Goal: Transaction & Acquisition: Obtain resource

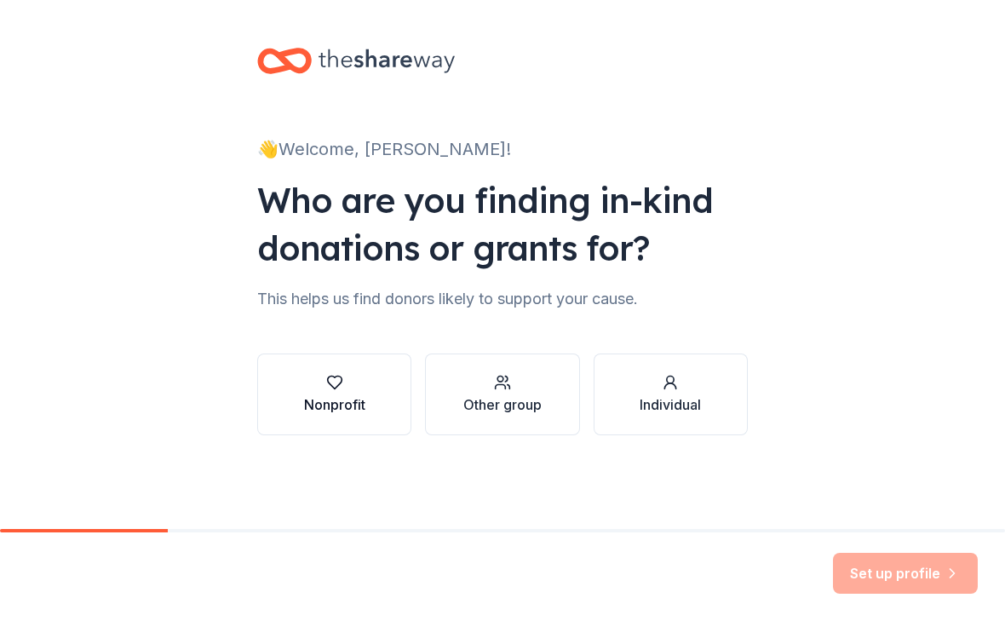
click at [350, 413] on div "Nonprofit" at bounding box center [334, 404] width 61 height 20
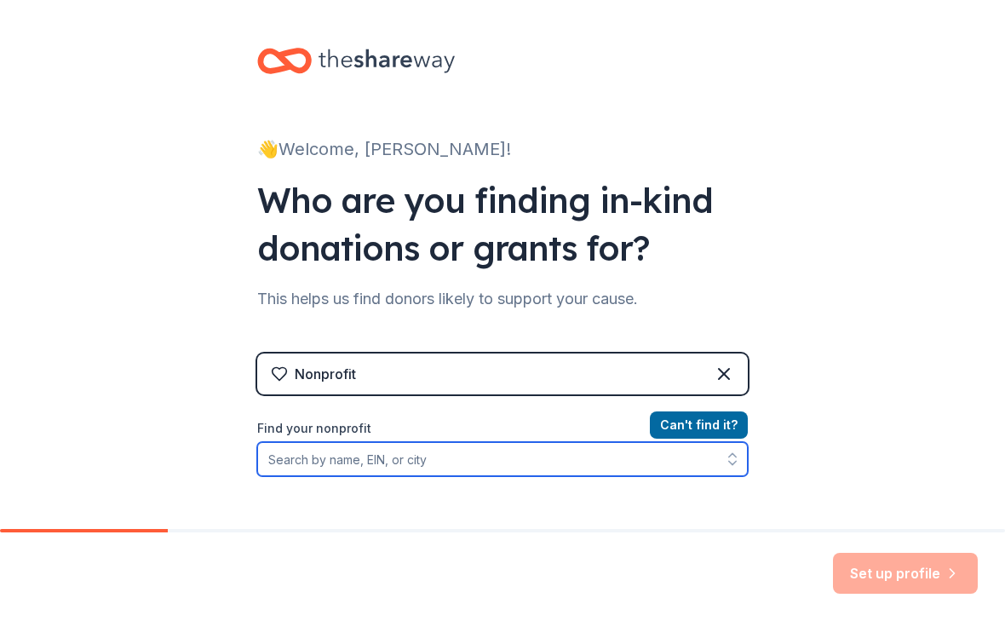
click at [450, 460] on input "Find your nonprofit" at bounding box center [502, 459] width 490 height 34
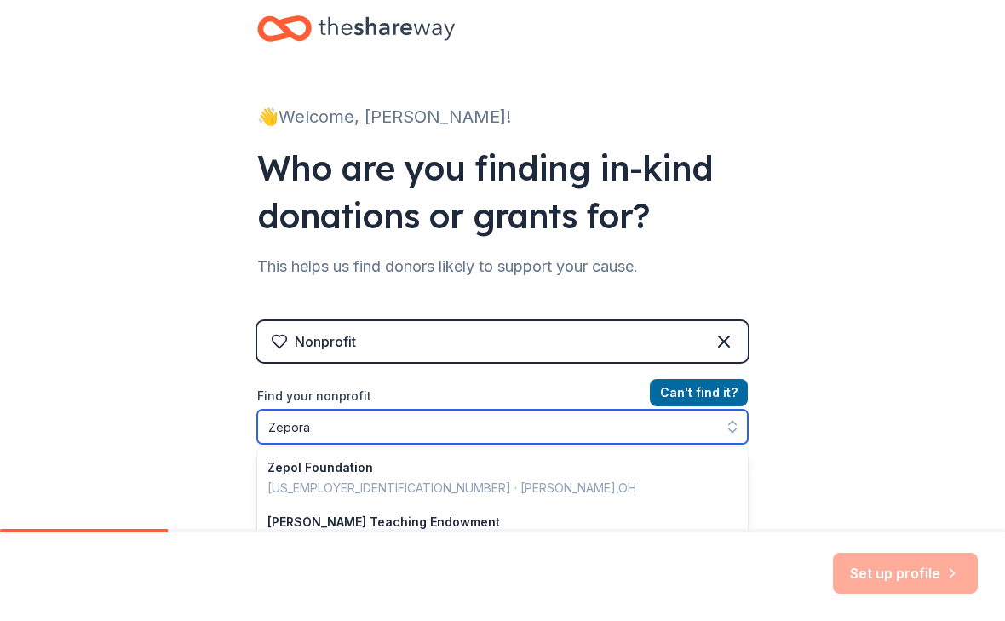
type input "Zeporah"
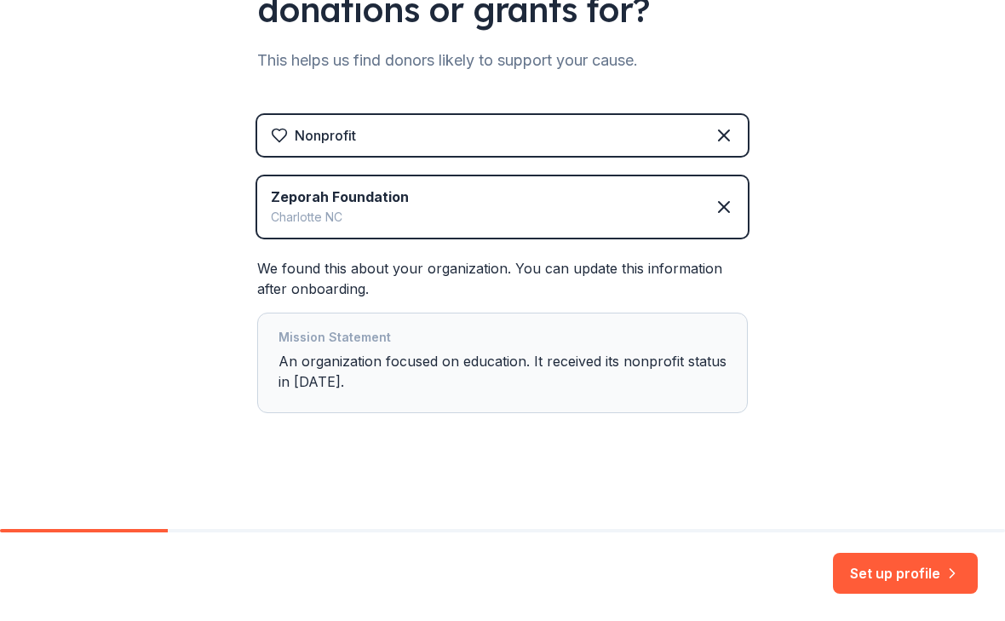
scroll to position [238, 0]
click at [362, 382] on div "Mission Statement An organization focused on education. It received its nonprof…" at bounding box center [502, 363] width 448 height 72
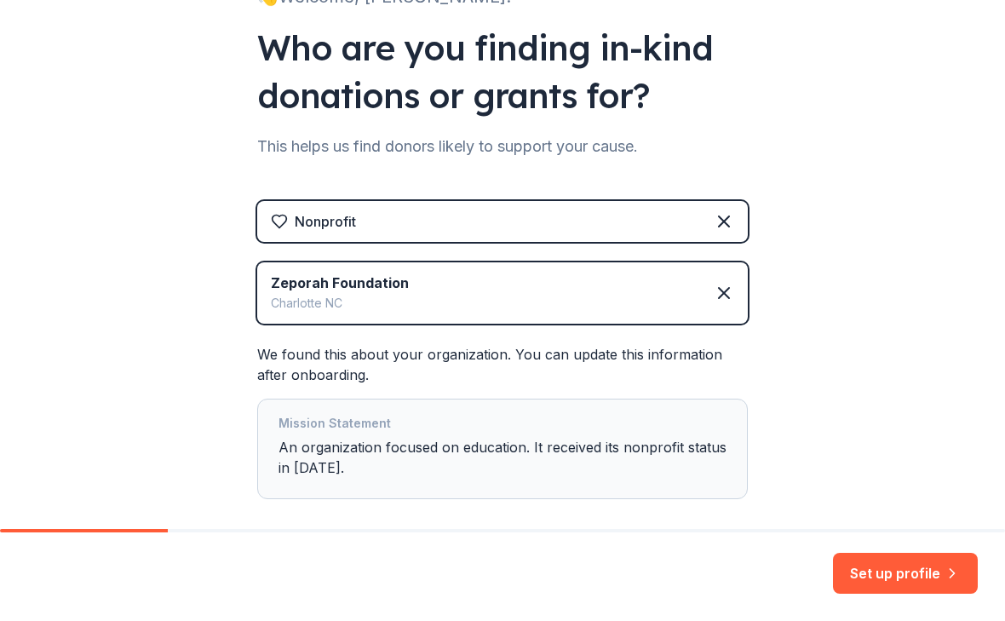
scroll to position [144, 0]
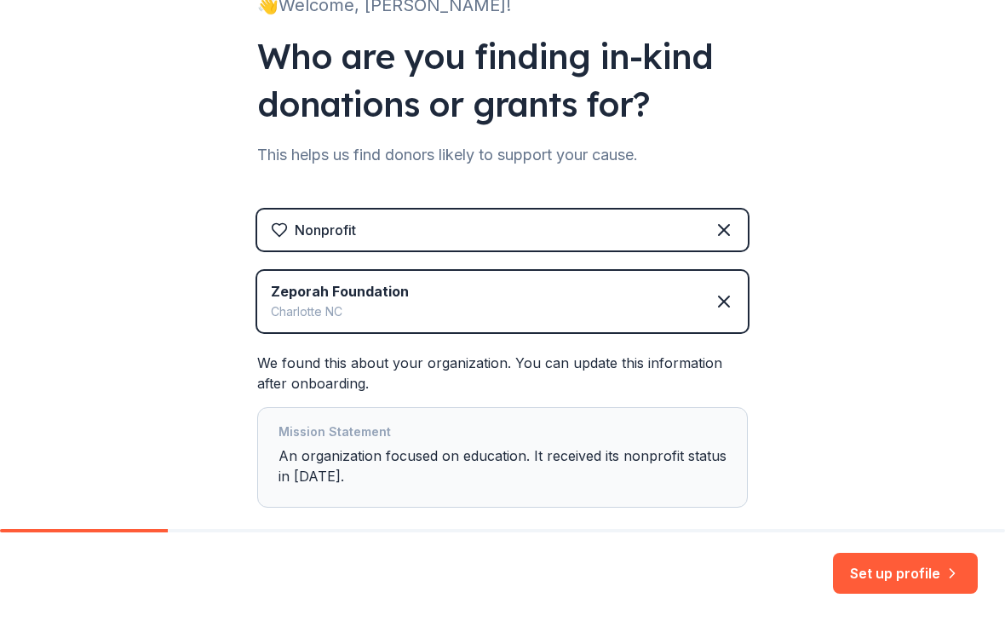
click at [441, 437] on div "Mission Statement" at bounding box center [502, 433] width 448 height 24
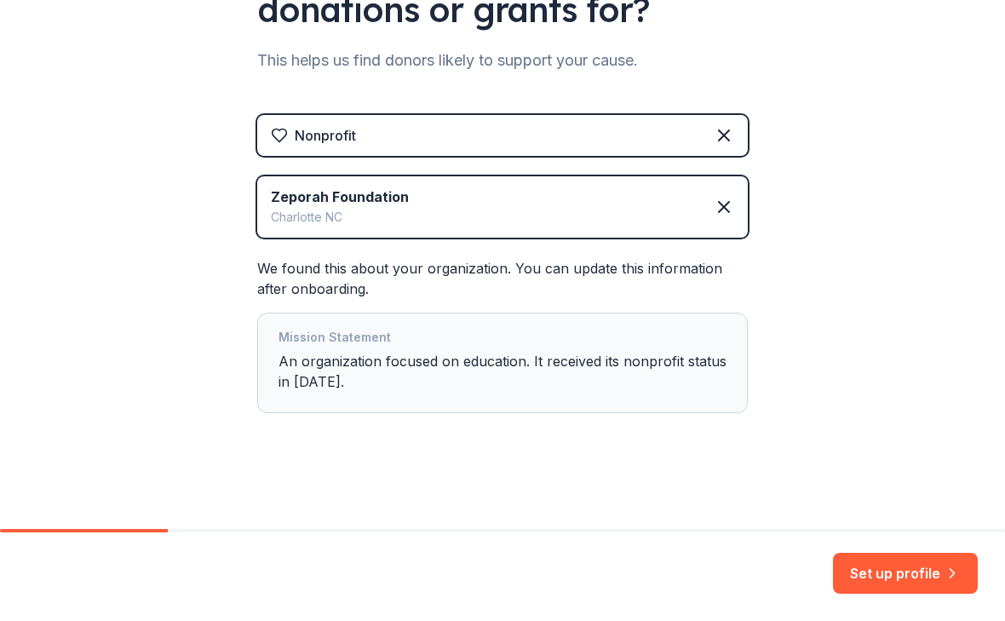
scroll to position [238, 0]
click at [390, 378] on div "Mission Statement An organization focused on education. It received its nonprof…" at bounding box center [502, 363] width 448 height 72
click at [349, 376] on div "Mission Statement An organization focused on education. It received its nonprof…" at bounding box center [502, 363] width 448 height 72
click at [666, 372] on div "Mission Statement An organization focused on education. It received its nonprof…" at bounding box center [502, 363] width 448 height 72
click at [665, 371] on div "Mission Statement An organization focused on education. It received its nonprof…" at bounding box center [502, 363] width 448 height 72
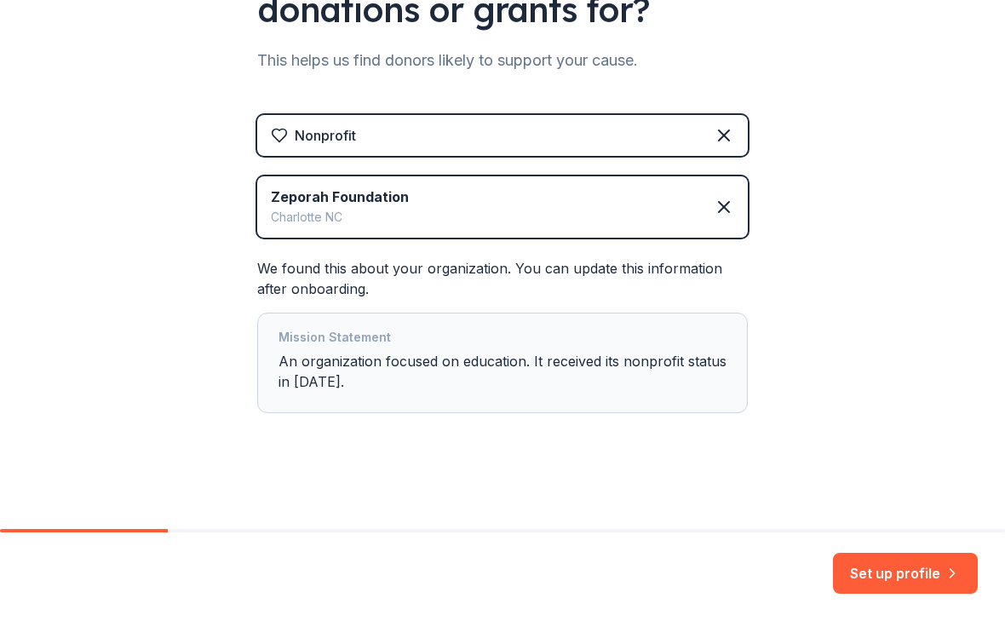
click at [722, 361] on div "Mission Statement An organization focused on education. It received its nonprof…" at bounding box center [502, 363] width 448 height 72
click at [912, 575] on button "Set up profile" at bounding box center [905, 573] width 145 height 41
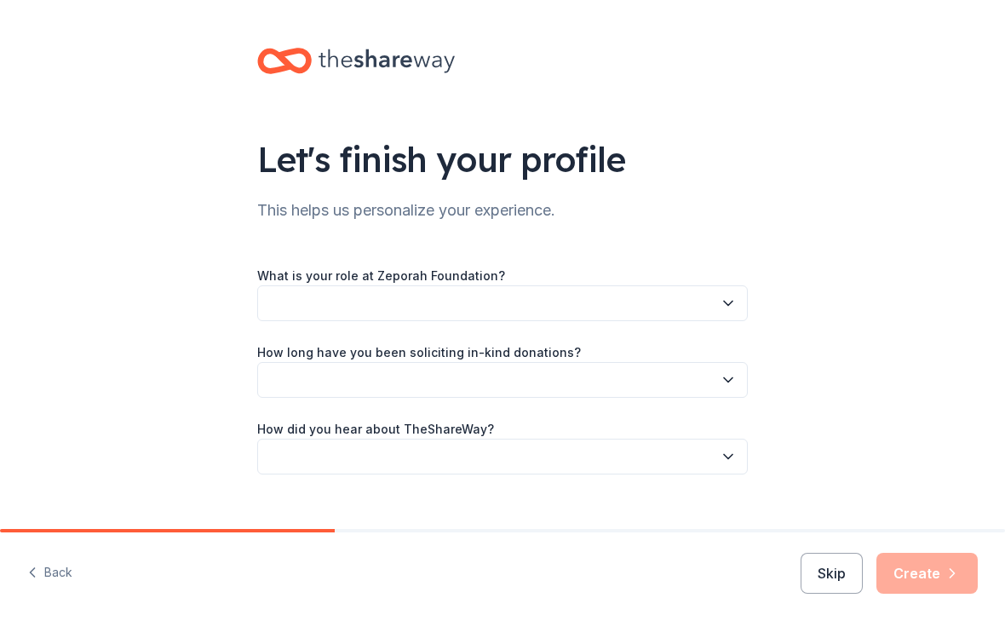
click at [725, 301] on icon "button" at bounding box center [728, 303] width 17 height 17
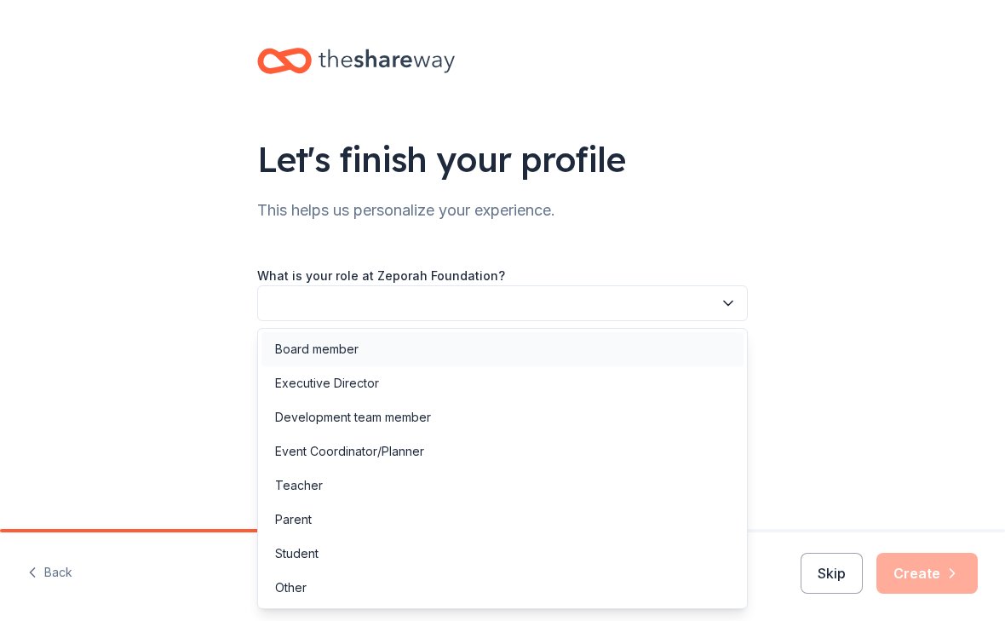
click at [326, 341] on div "Board member" at bounding box center [316, 349] width 83 height 20
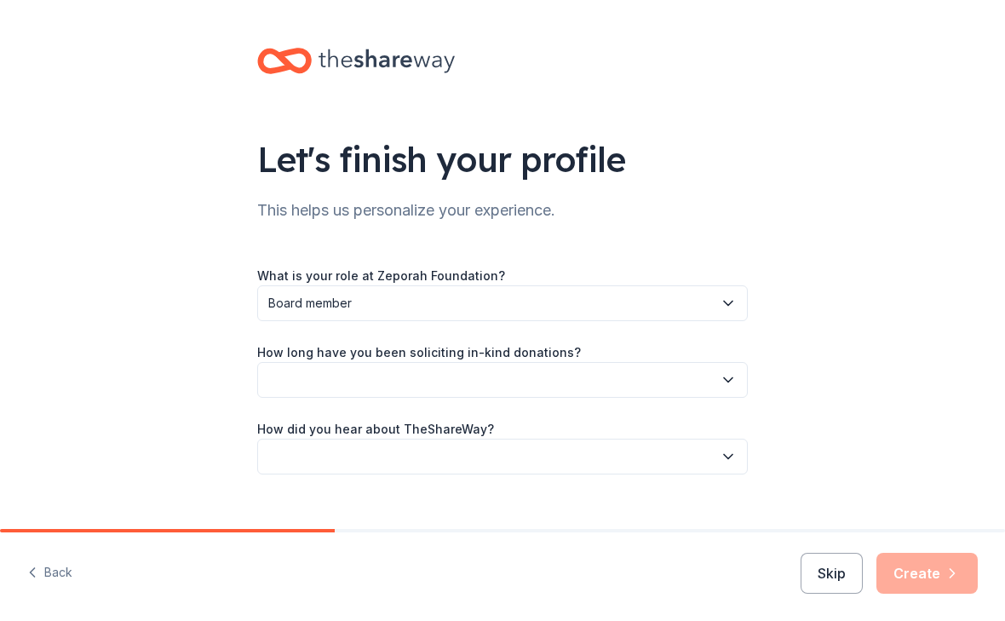
click at [730, 374] on icon "button" at bounding box center [728, 379] width 17 height 17
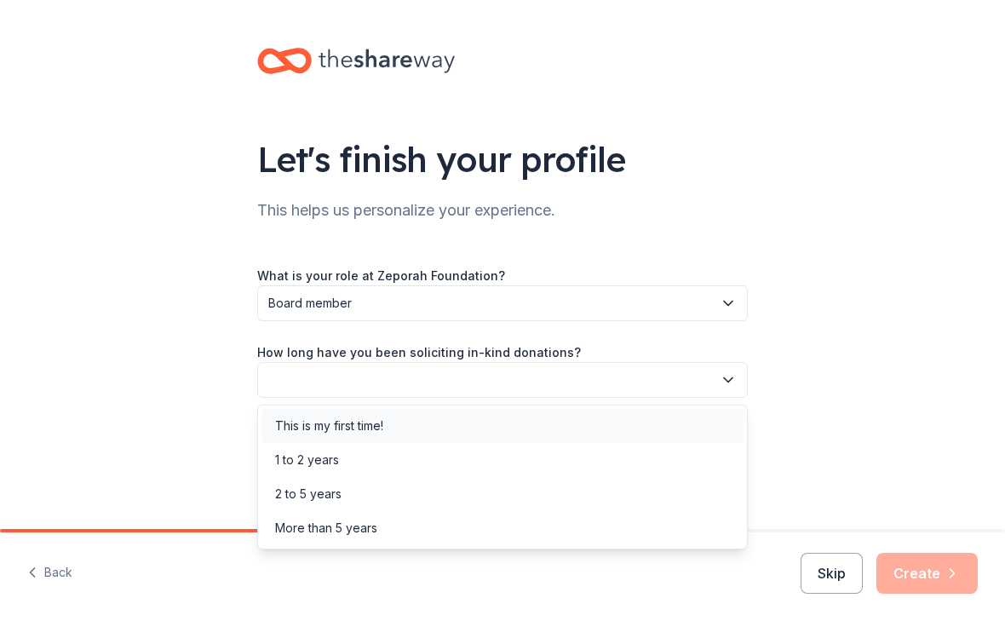
click at [301, 414] on div "This is my first time!" at bounding box center [502, 426] width 482 height 34
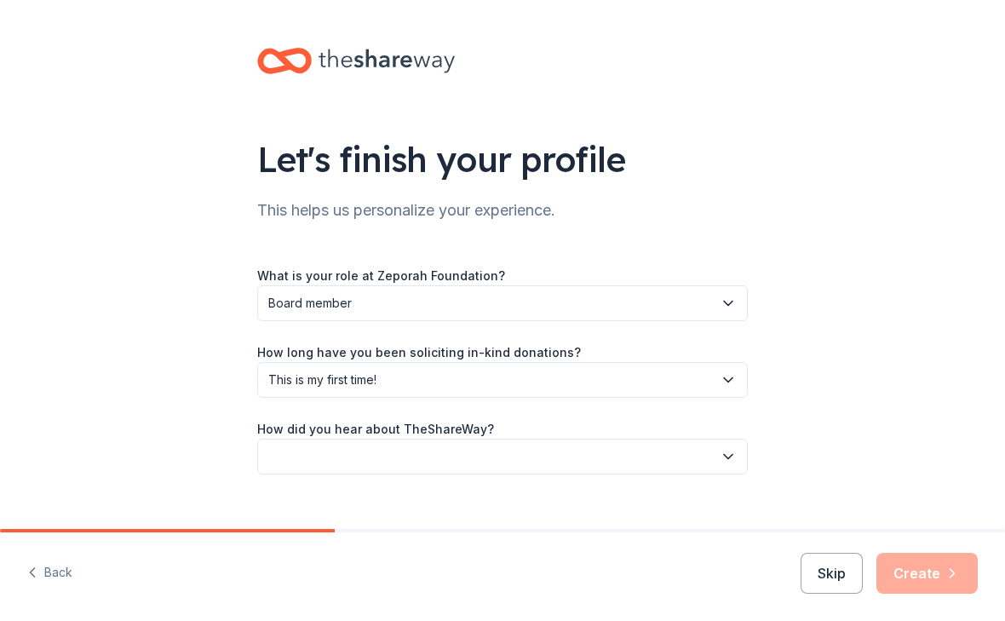
click at [289, 443] on button "button" at bounding box center [502, 457] width 490 height 36
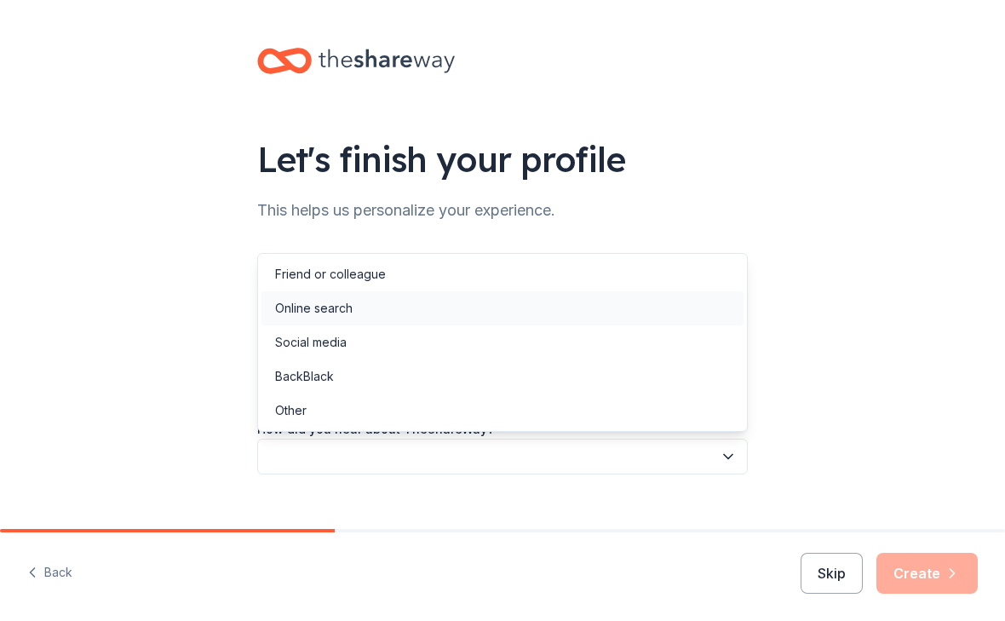
click at [283, 313] on div "Online search" at bounding box center [313, 308] width 77 height 20
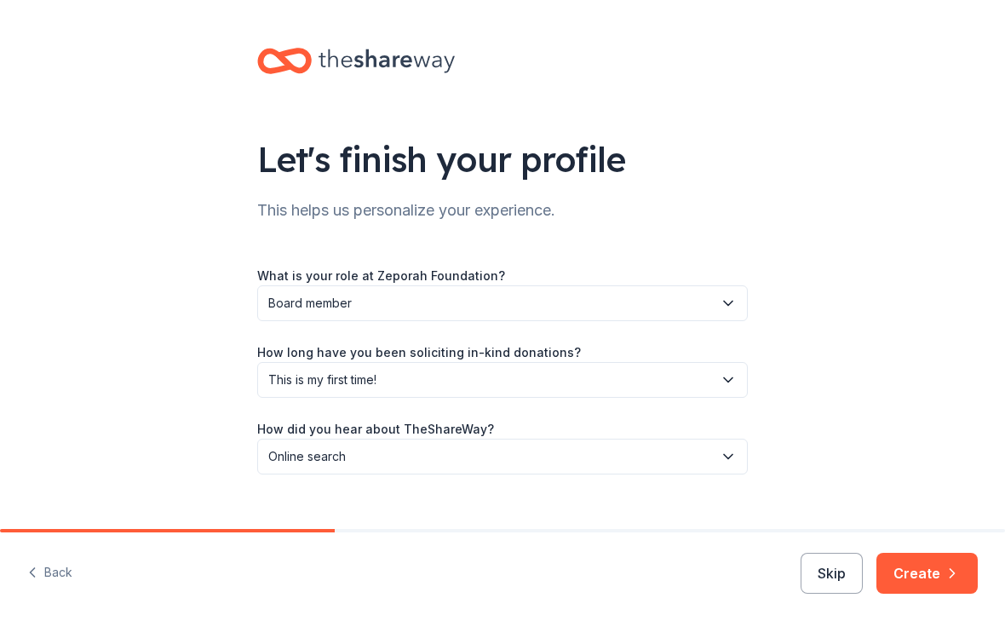
click at [486, 379] on span "This is my first time!" at bounding box center [490, 380] width 444 height 20
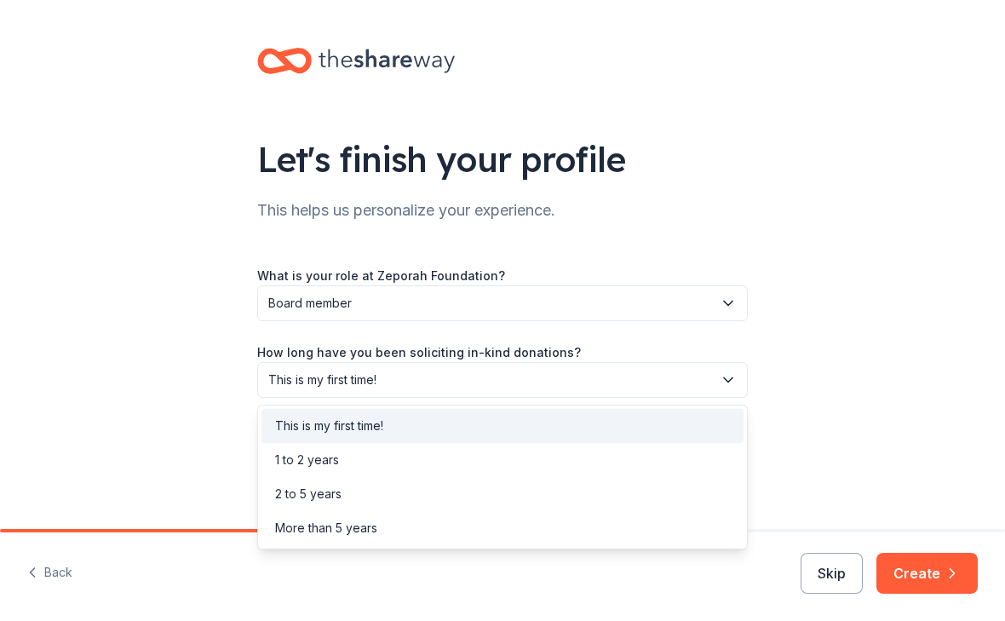
click at [551, 365] on button "This is my first time!" at bounding box center [502, 380] width 490 height 36
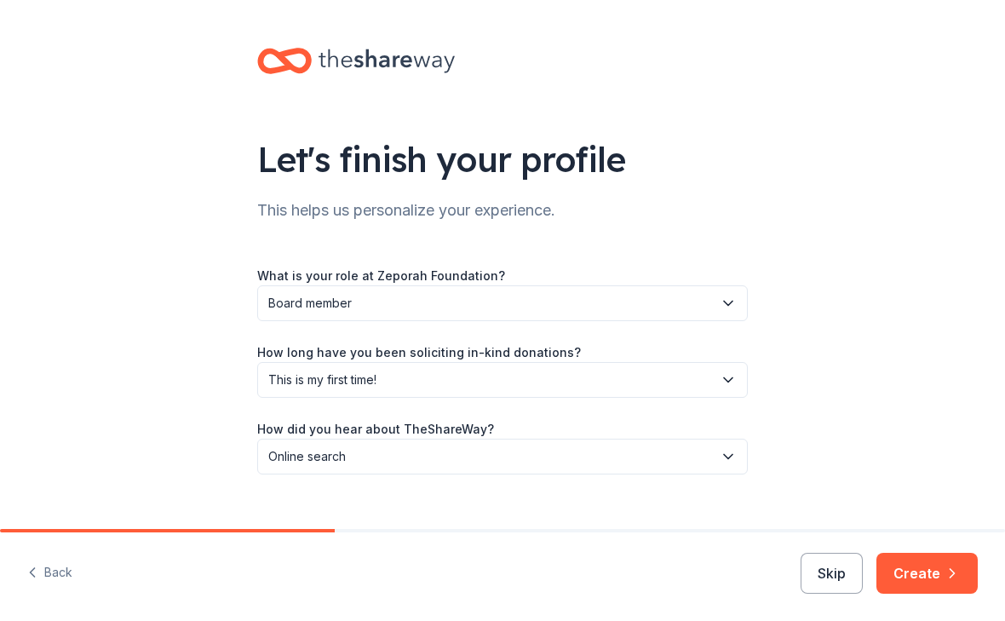
click at [542, 374] on span "This is my first time!" at bounding box center [490, 380] width 444 height 20
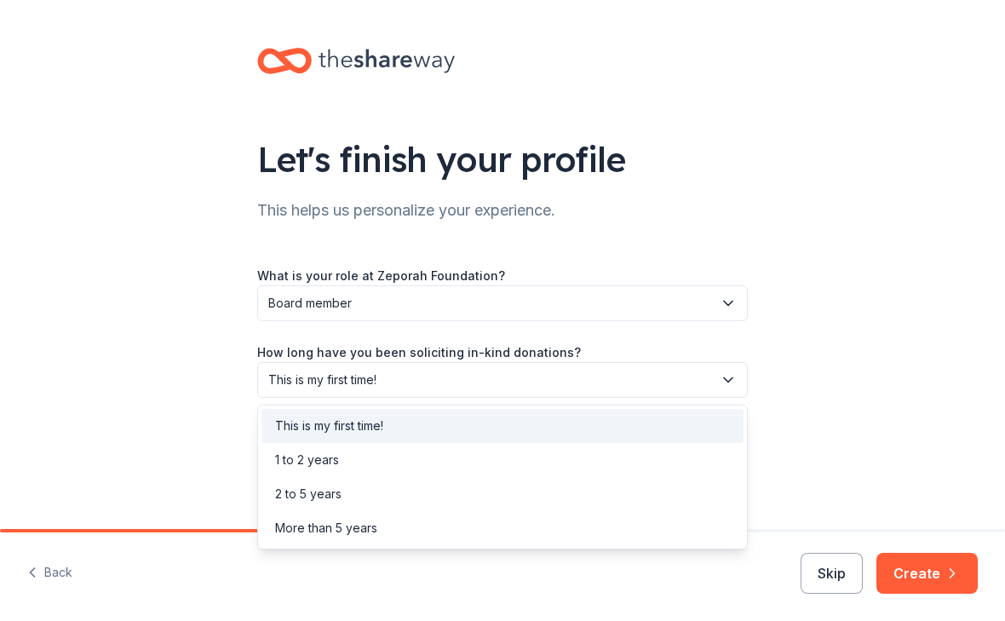
click at [485, 372] on span "This is my first time!" at bounding box center [490, 380] width 444 height 20
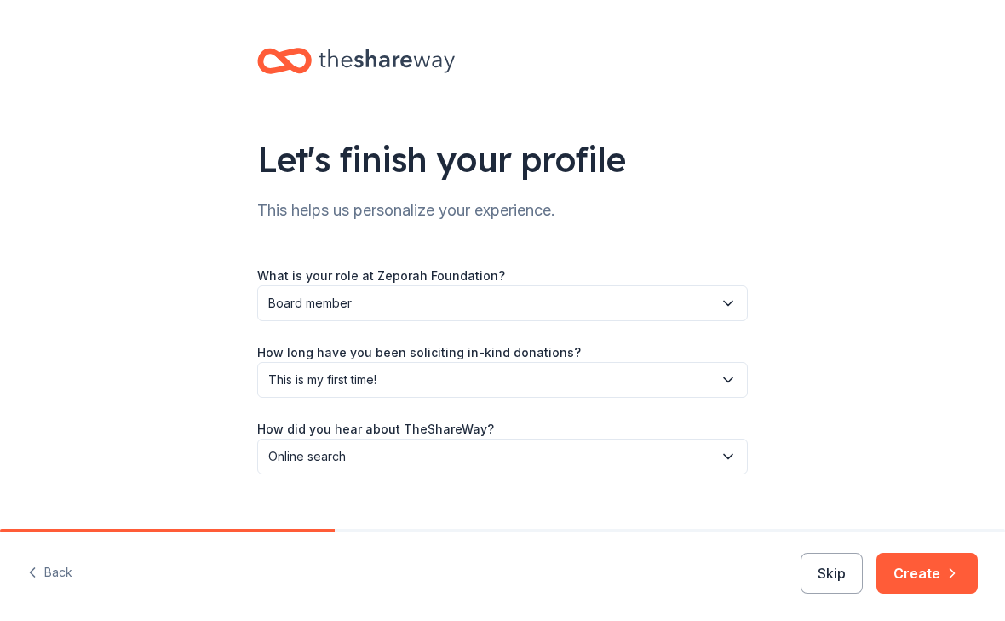
click at [731, 378] on icon "button" at bounding box center [728, 380] width 9 height 4
click at [942, 571] on button "Create" at bounding box center [926, 573] width 101 height 41
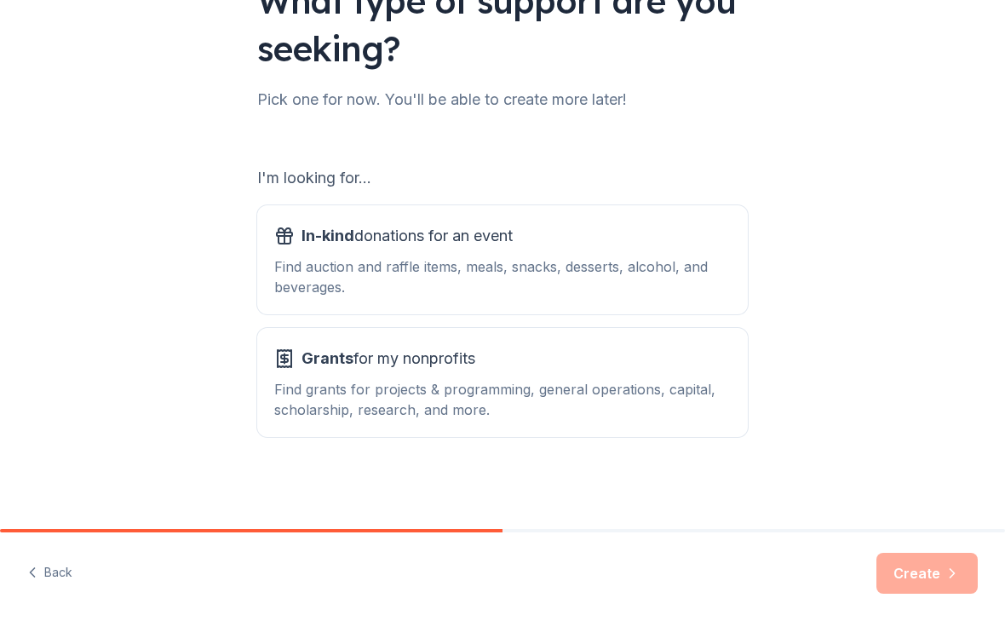
scroll to position [158, 0]
click at [625, 376] on div "Grants for my nonprofits Find grants for projects & programming, general operat…" at bounding box center [502, 382] width 456 height 75
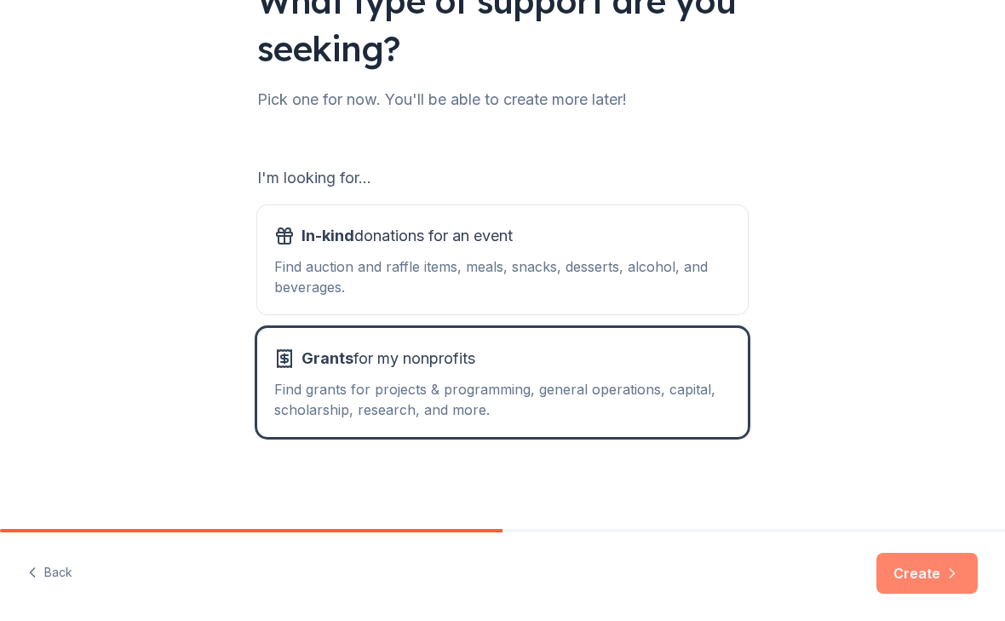
click at [935, 565] on button "Create" at bounding box center [926, 573] width 101 height 41
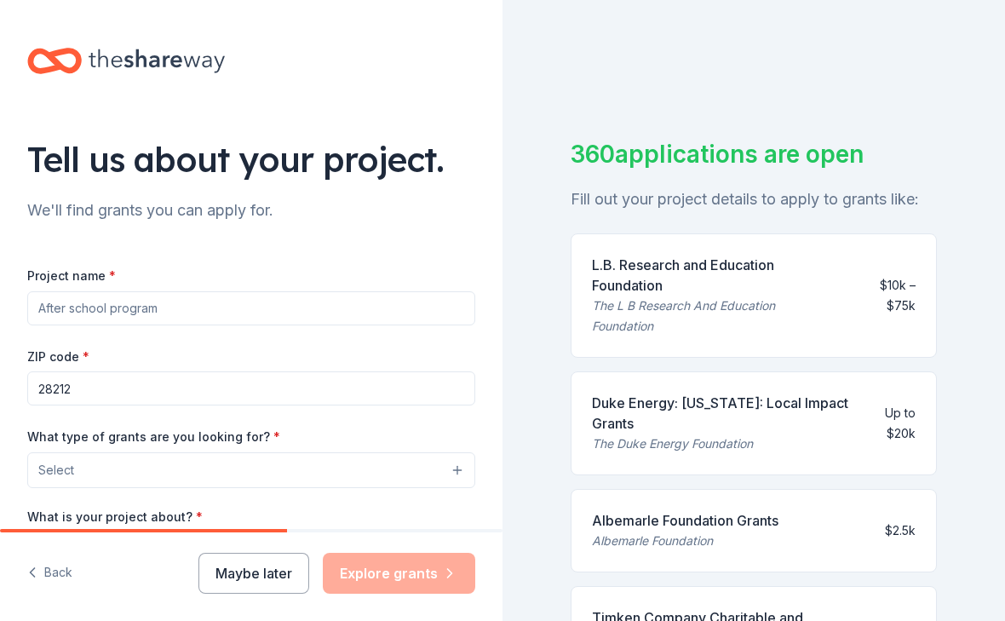
click at [52, 308] on input "Project name *" at bounding box center [251, 308] width 448 height 34
click at [166, 302] on input "Project name *" at bounding box center [251, 308] width 448 height 34
click at [118, 307] on input "Project name *" at bounding box center [251, 308] width 448 height 34
click at [126, 313] on input "Project name *" at bounding box center [251, 308] width 448 height 34
click at [103, 313] on input "Project name *" at bounding box center [251, 308] width 448 height 34
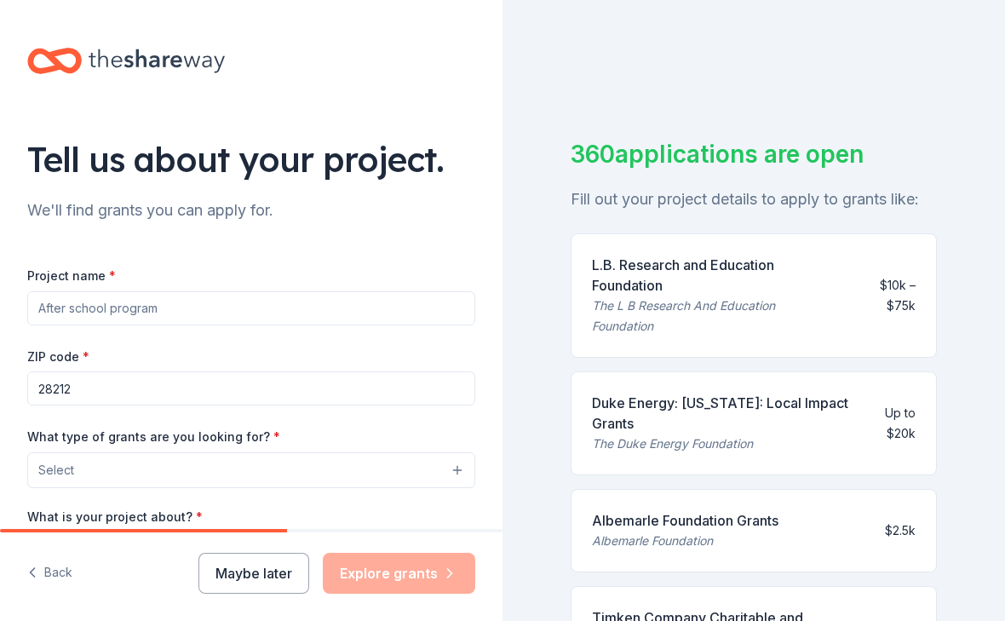
paste input "Zeporah Foundation’s Youth Enrichment & Empowerment Program"
type input "Zeporah Foundation’s Youth Enrichment & Empowerment Program"
click at [129, 387] on input "28212" at bounding box center [251, 388] width 448 height 34
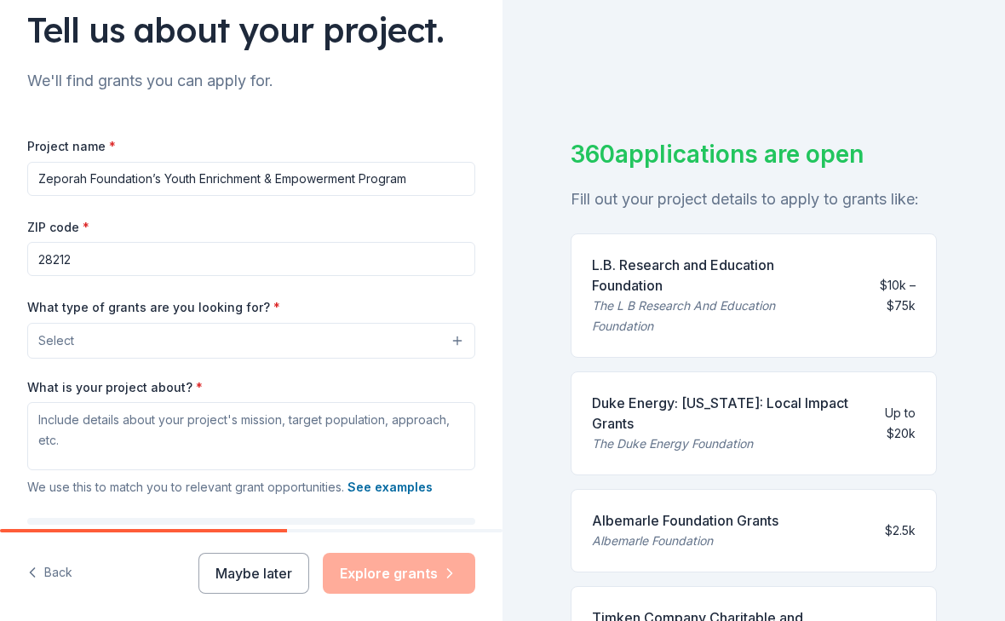
scroll to position [130, 0]
click at [155, 335] on button "Select" at bounding box center [251, 340] width 448 height 36
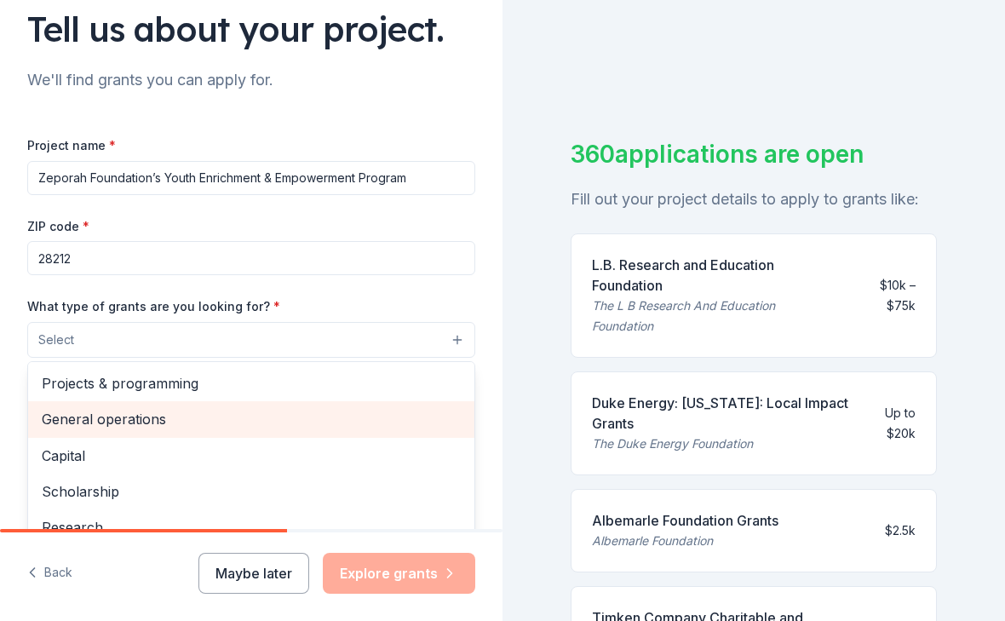
click at [156, 420] on span "General operations" at bounding box center [251, 419] width 419 height 22
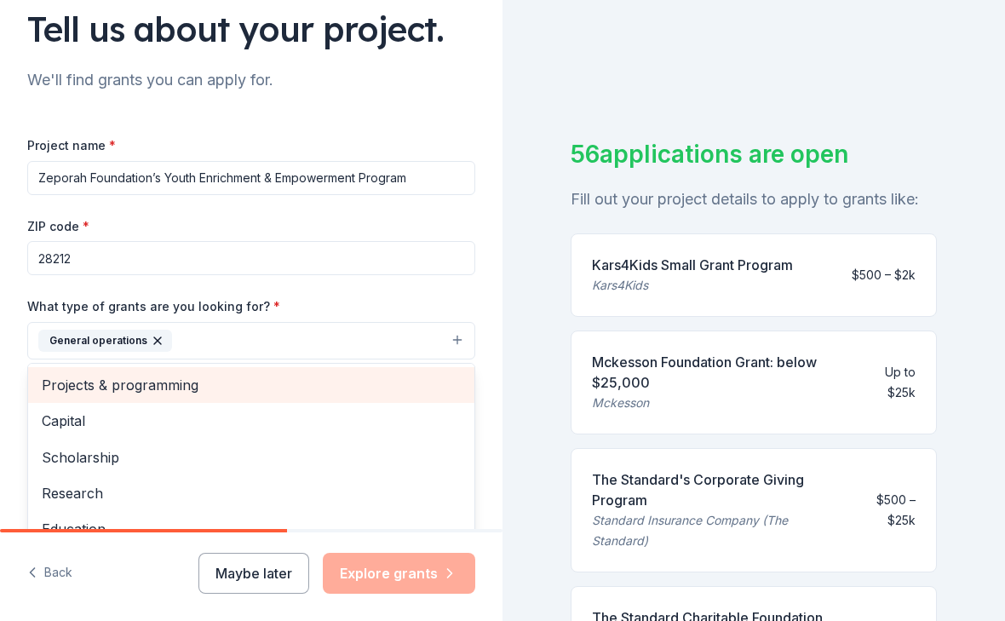
click at [192, 381] on span "Projects & programming" at bounding box center [251, 385] width 419 height 22
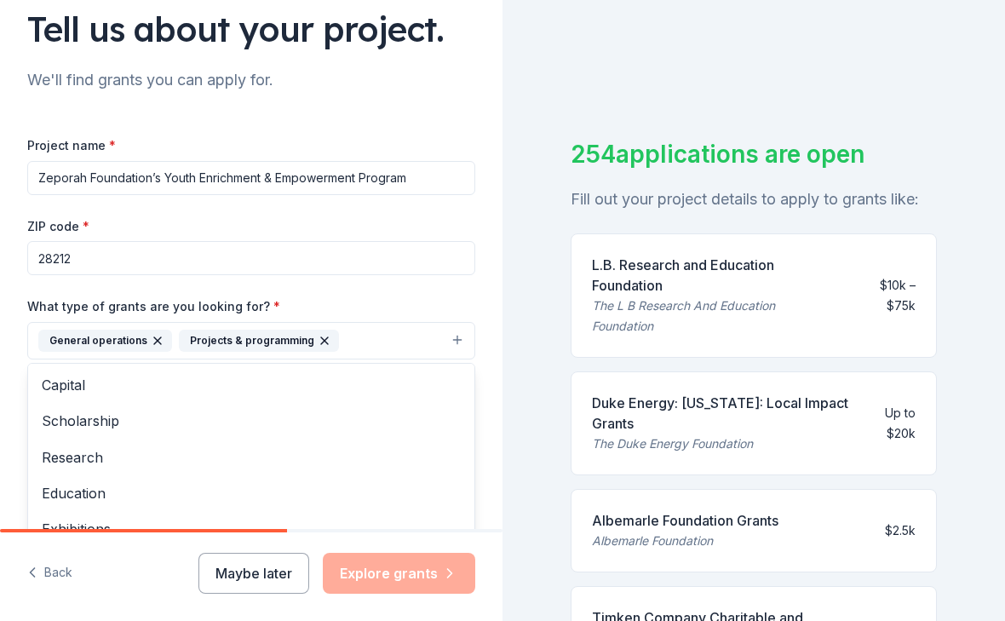
scroll to position [0, 0]
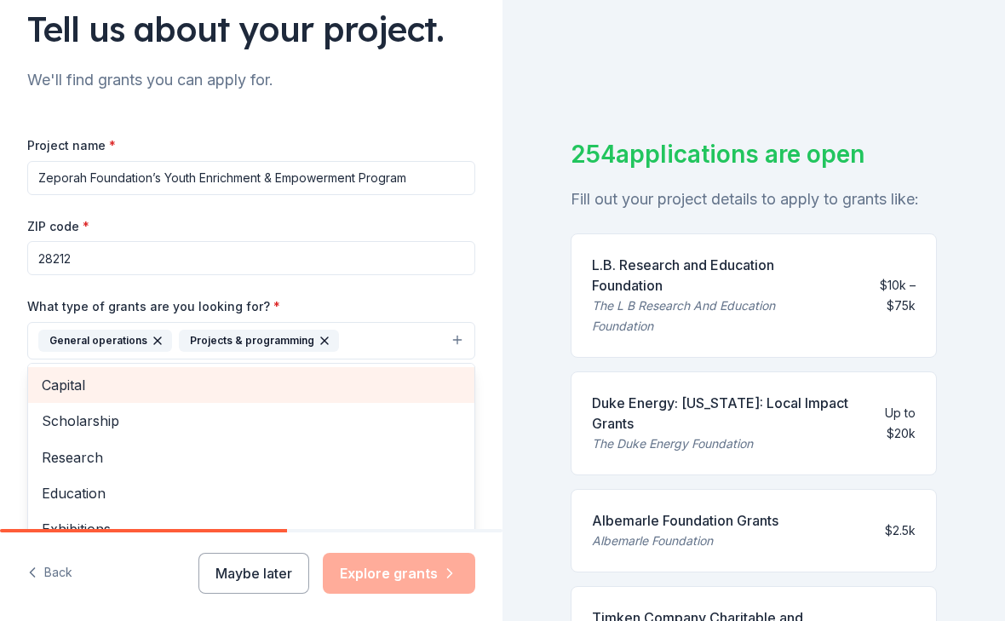
click at [91, 380] on span "Capital" at bounding box center [251, 385] width 419 height 22
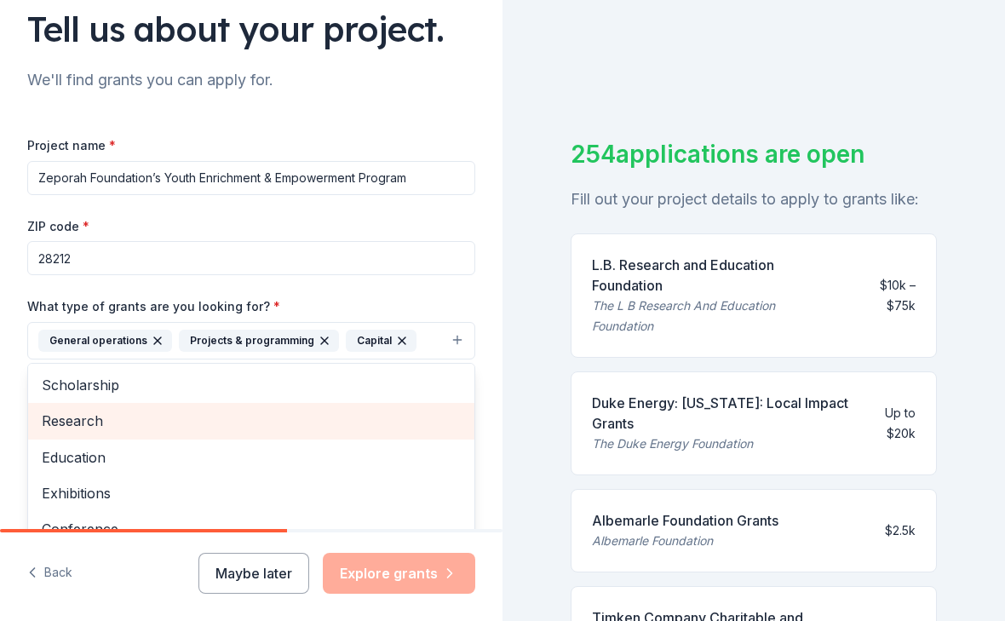
click at [102, 416] on span "Research" at bounding box center [251, 421] width 419 height 22
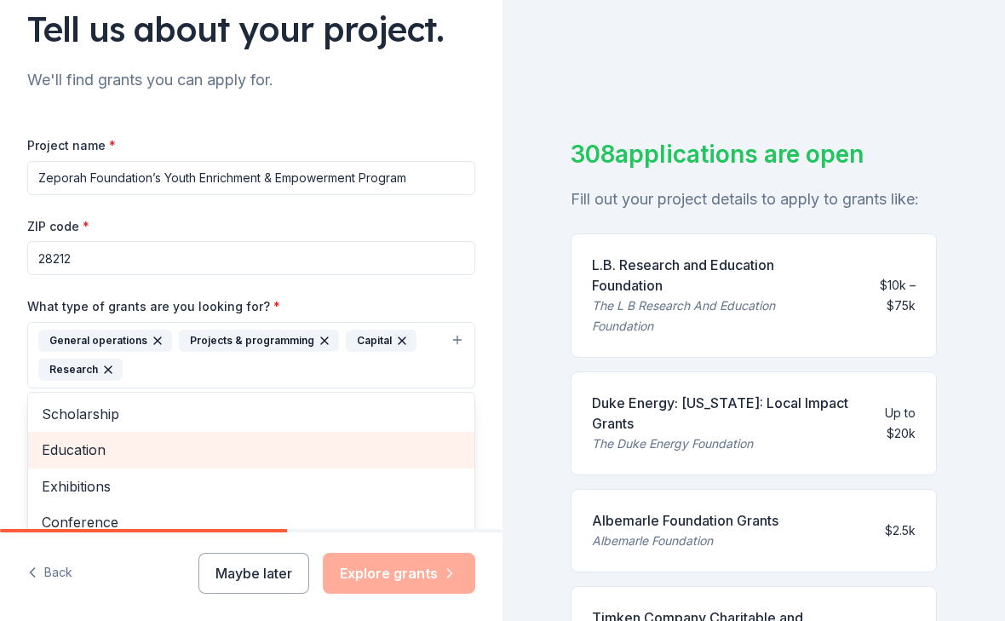
click at [107, 447] on span "Education" at bounding box center [251, 450] width 419 height 22
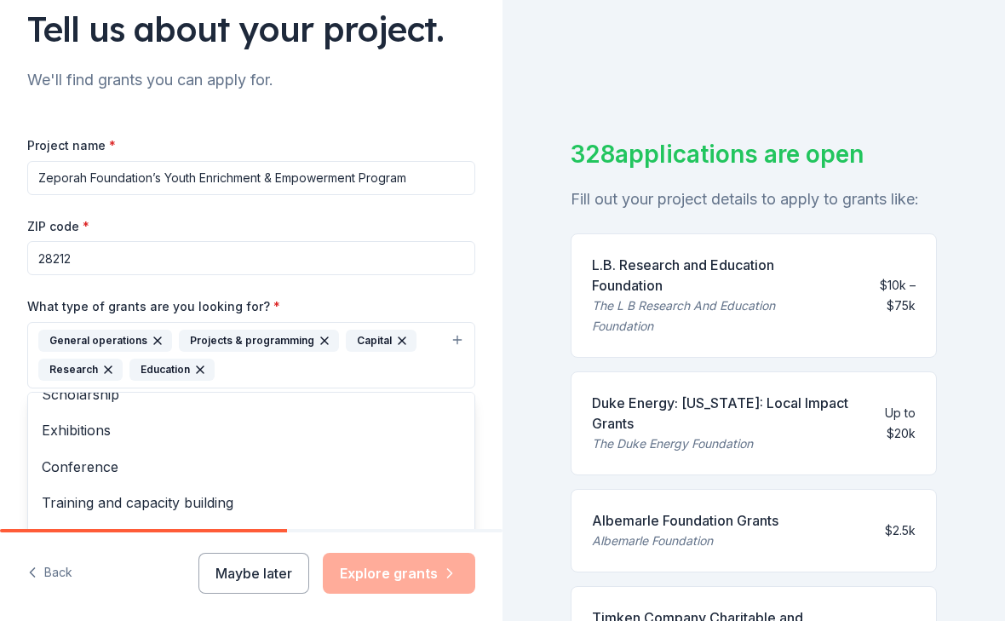
scroll to position [19, 0]
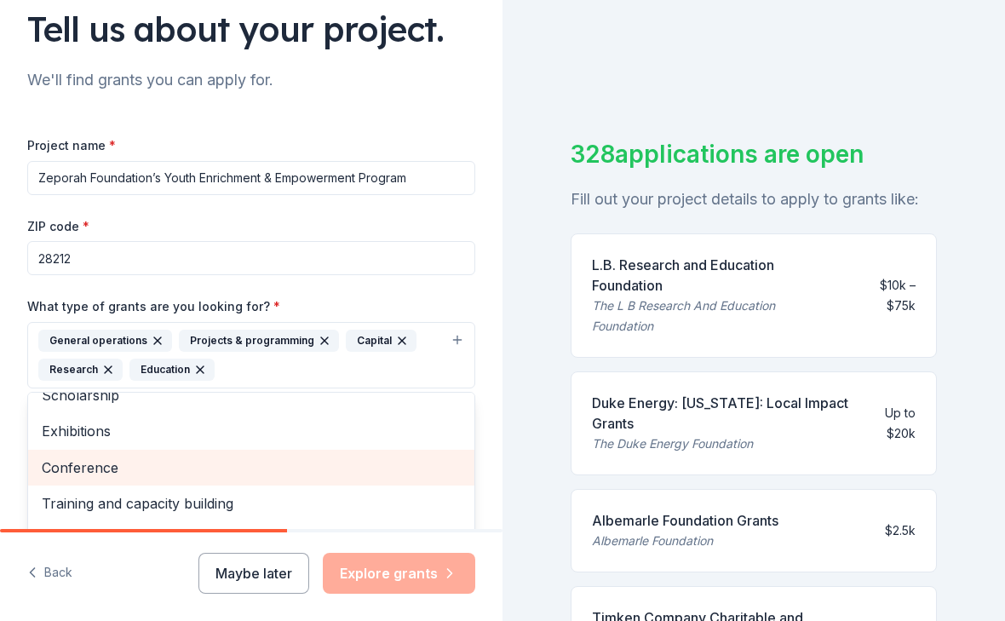
click at [121, 465] on span "Conference" at bounding box center [251, 467] width 419 height 22
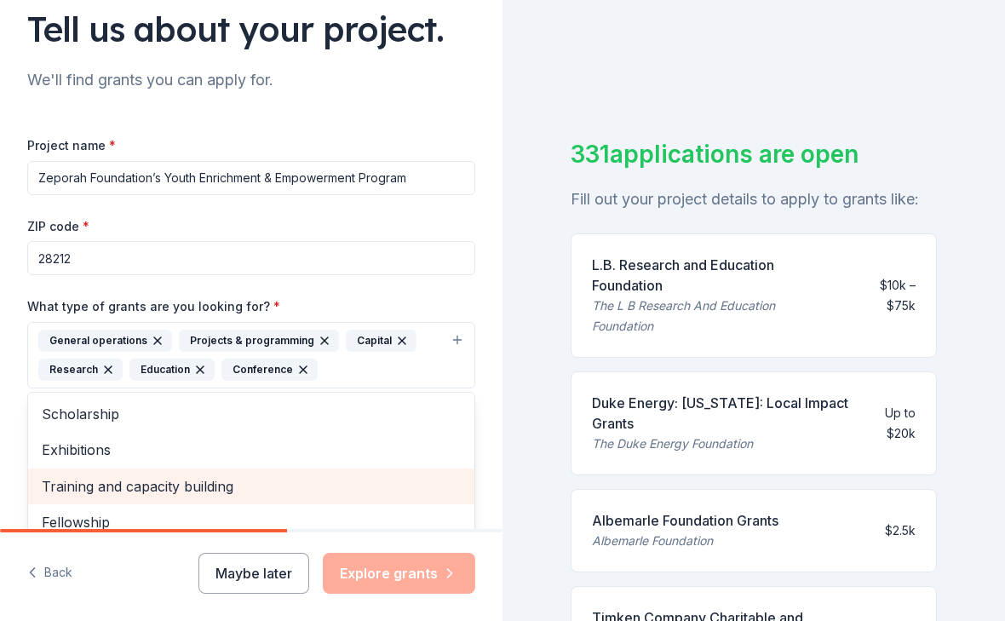
click at [169, 484] on span "Training and capacity building" at bounding box center [251, 486] width 419 height 22
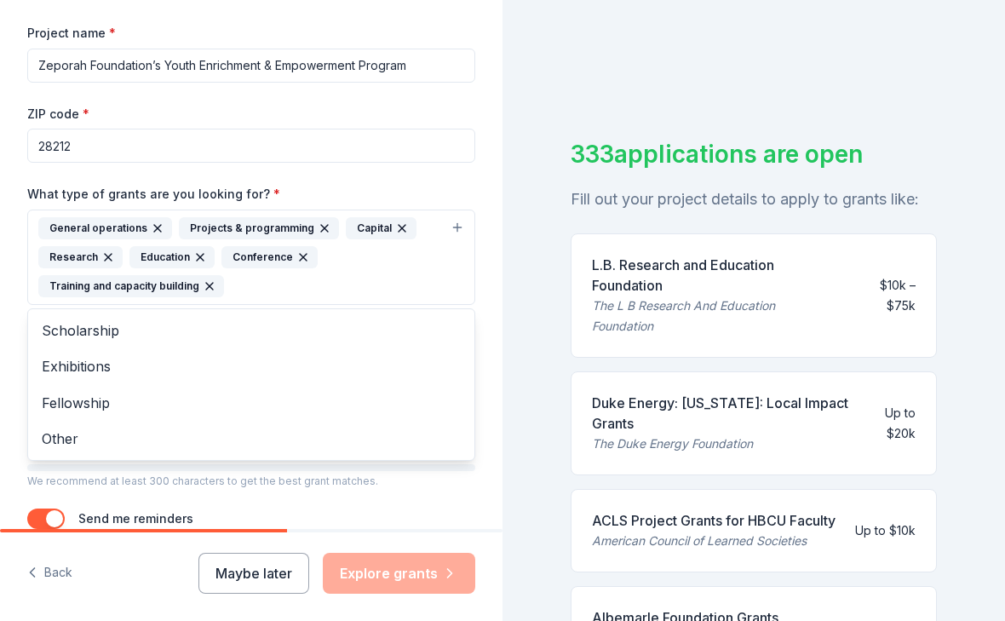
scroll to position [229, 0]
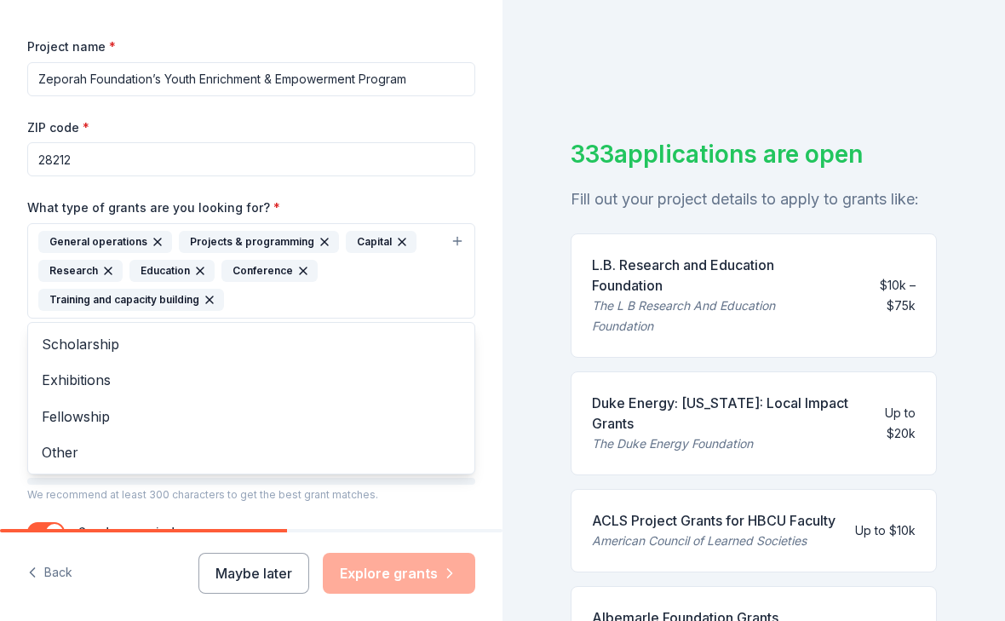
click at [208, 300] on icon "button" at bounding box center [209, 299] width 7 height 7
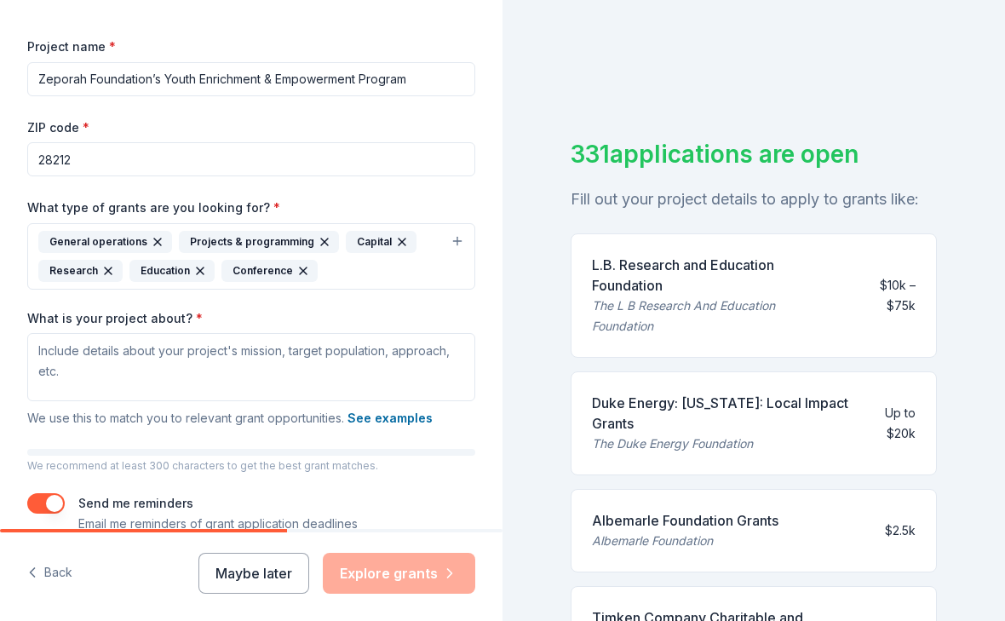
click at [109, 274] on icon "button" at bounding box center [108, 271] width 14 height 14
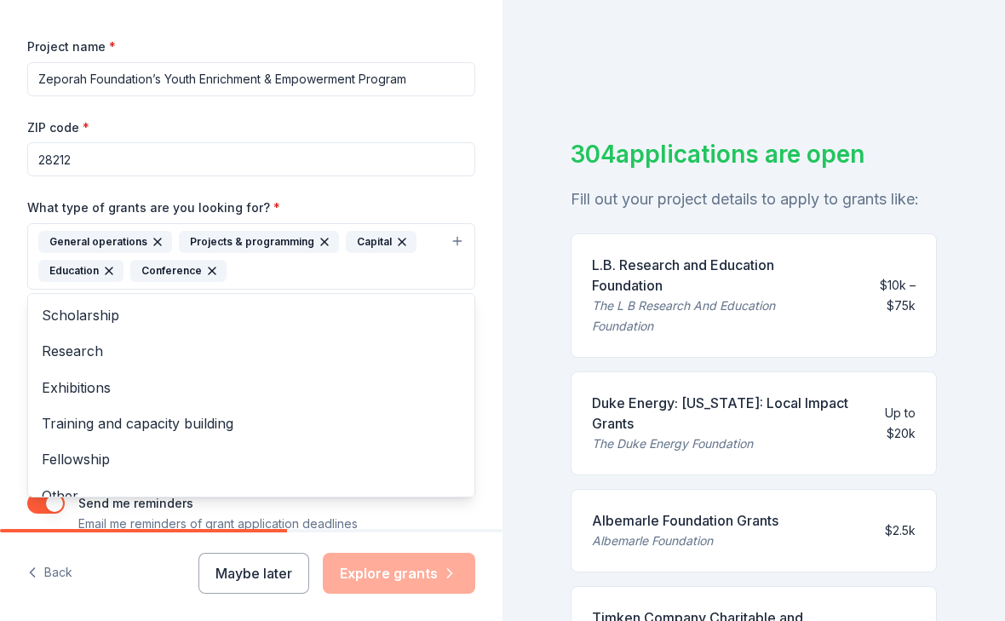
click at [209, 272] on icon "button" at bounding box center [212, 270] width 7 height 7
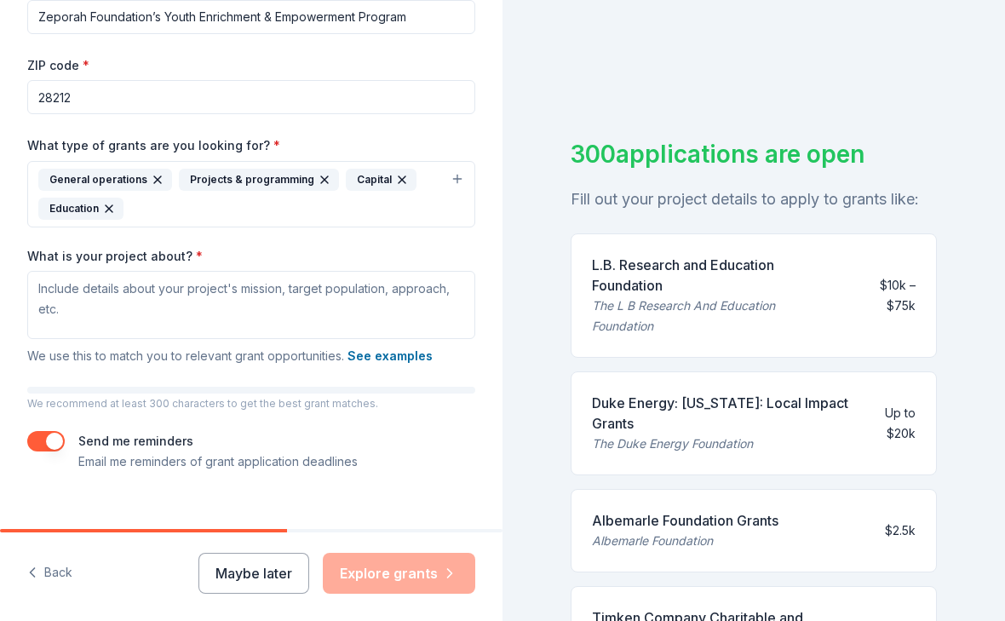
scroll to position [290, 0]
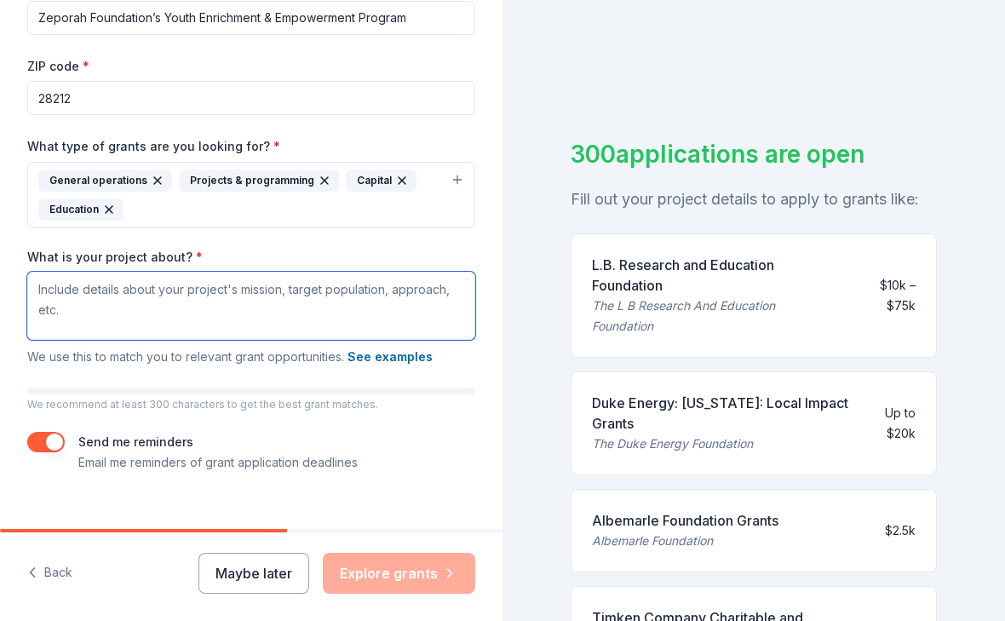
click at [78, 279] on textarea "What is your project about? *" at bounding box center [251, 306] width 448 height 68
click at [83, 290] on textarea "What is your project about? *" at bounding box center [251, 306] width 448 height 68
paste textarea "The Zeporah Foundation’s Youth Enrichment & Empowerment Program is a year-round…"
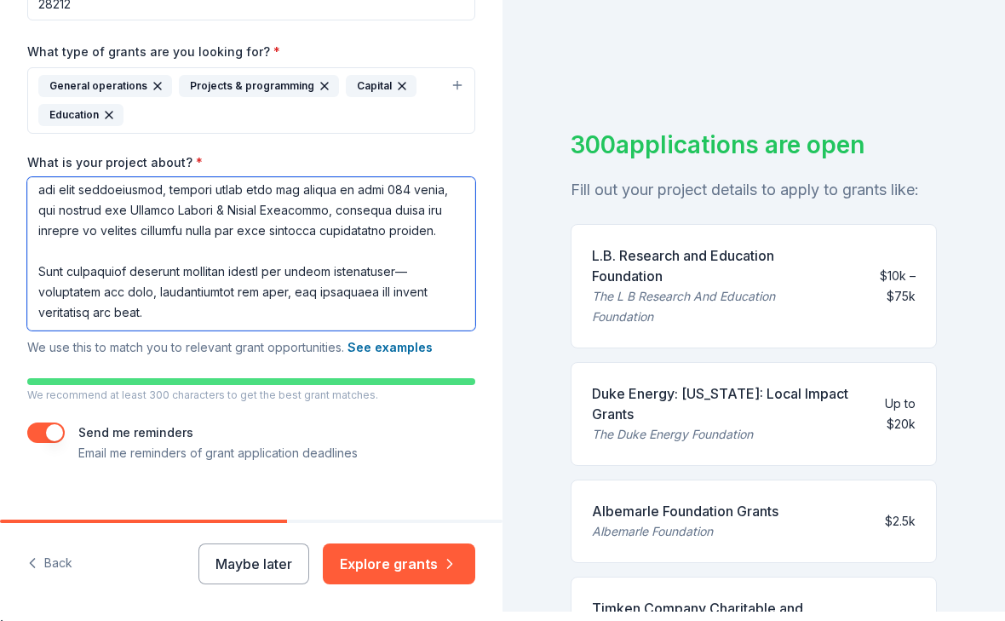
scroll to position [26, 0]
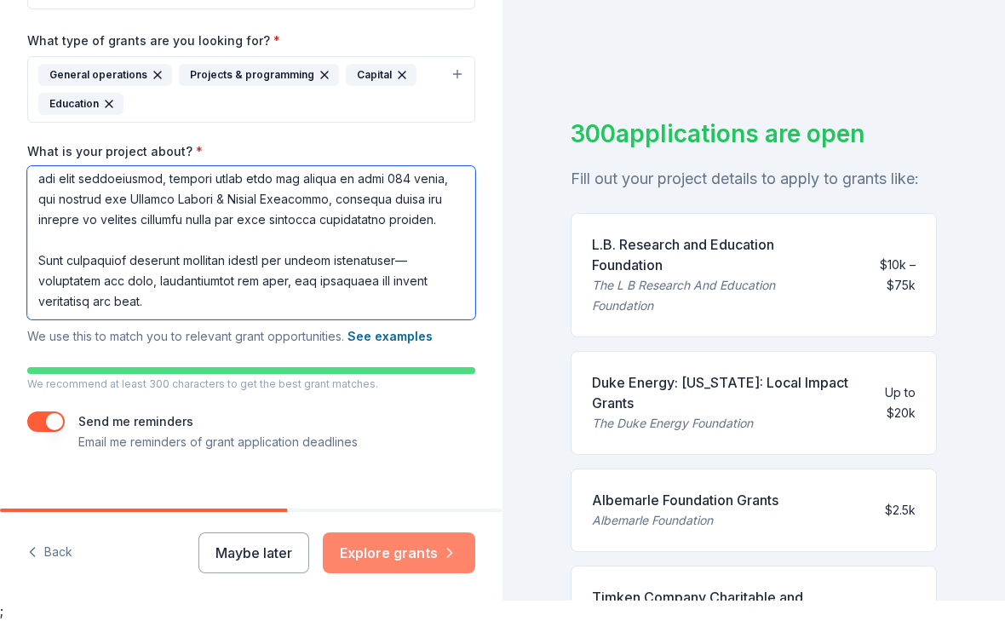
type textarea "The Zeporah Foundation’s Youth Enrichment & Empowerment Program is a year-round…"
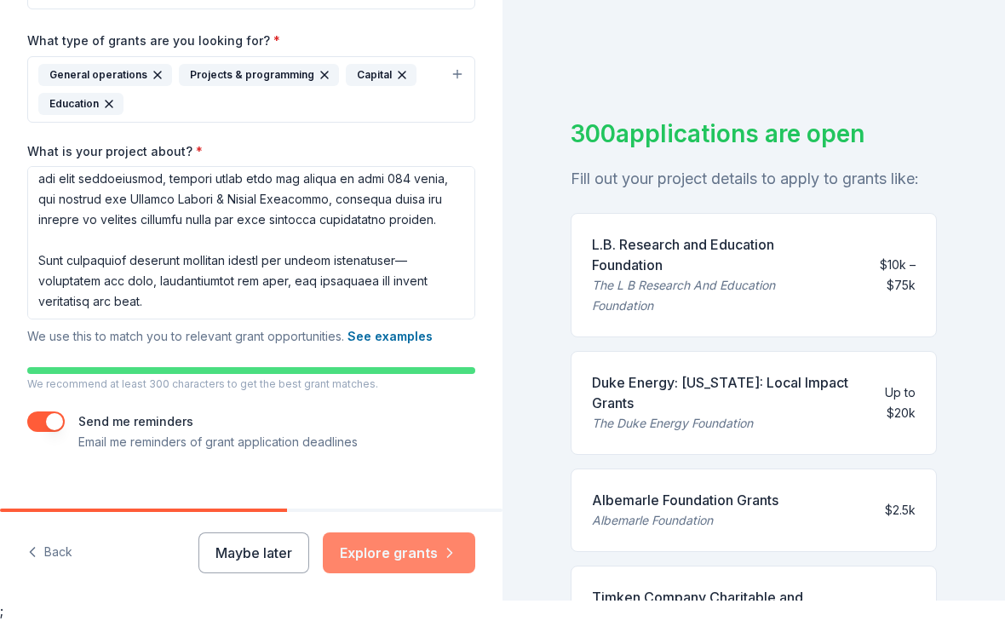
click at [453, 561] on icon "button" at bounding box center [449, 552] width 17 height 17
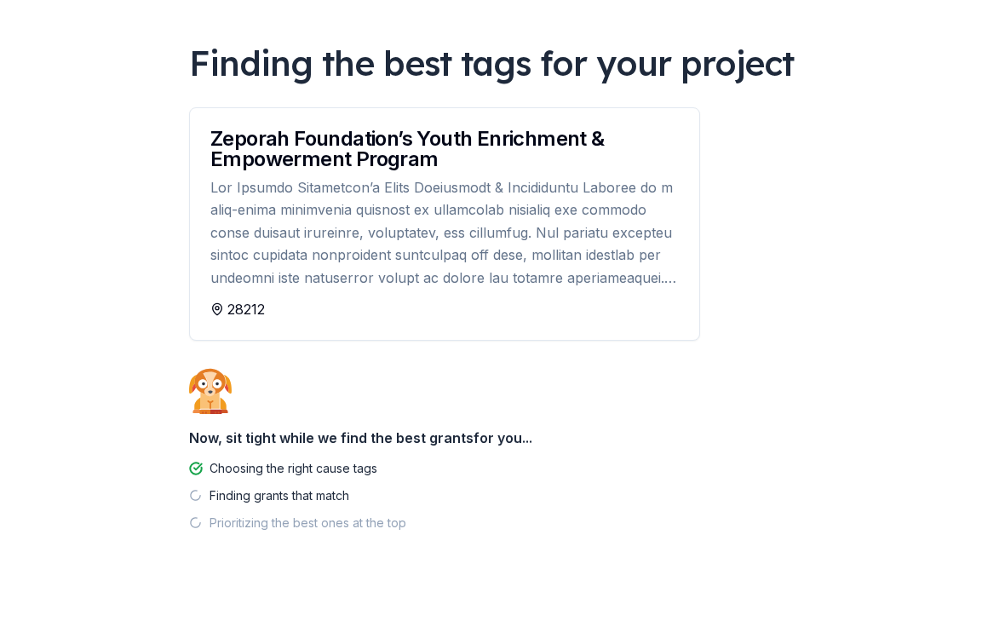
scroll to position [100, 0]
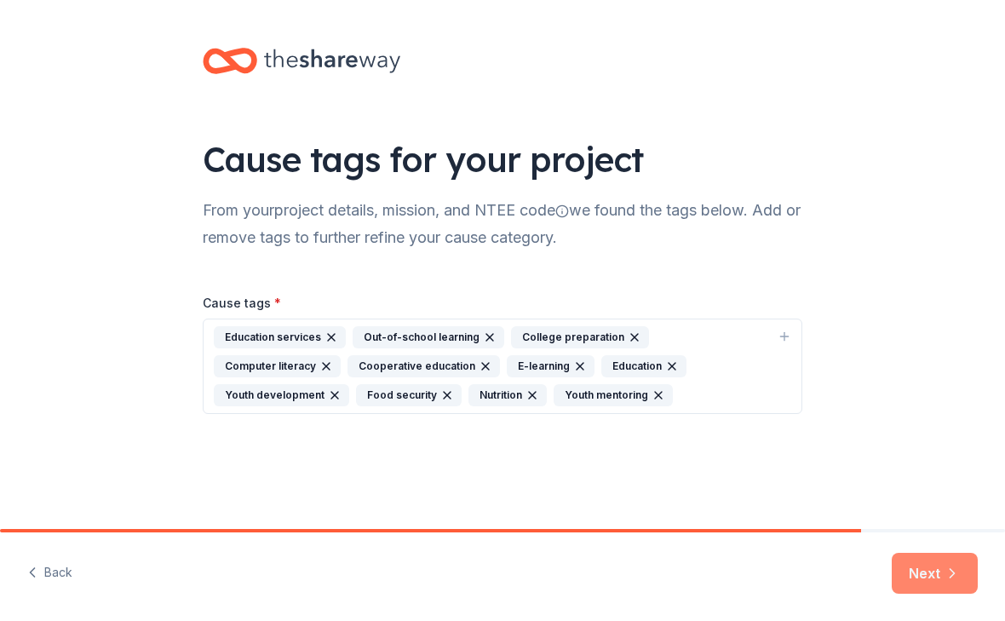
click at [943, 571] on icon "button" at bounding box center [951, 573] width 17 height 17
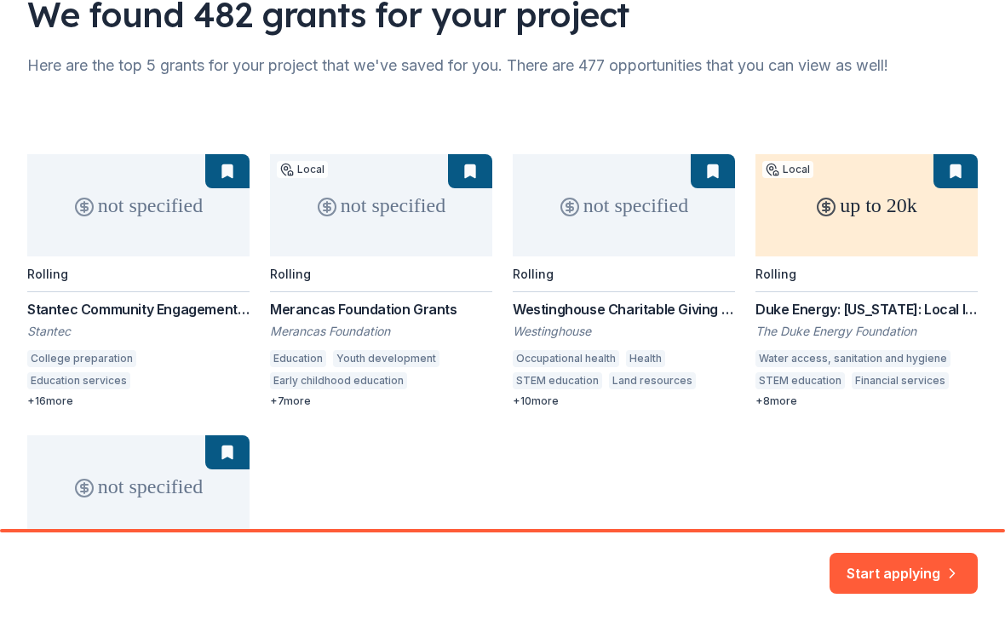
scroll to position [159, 0]
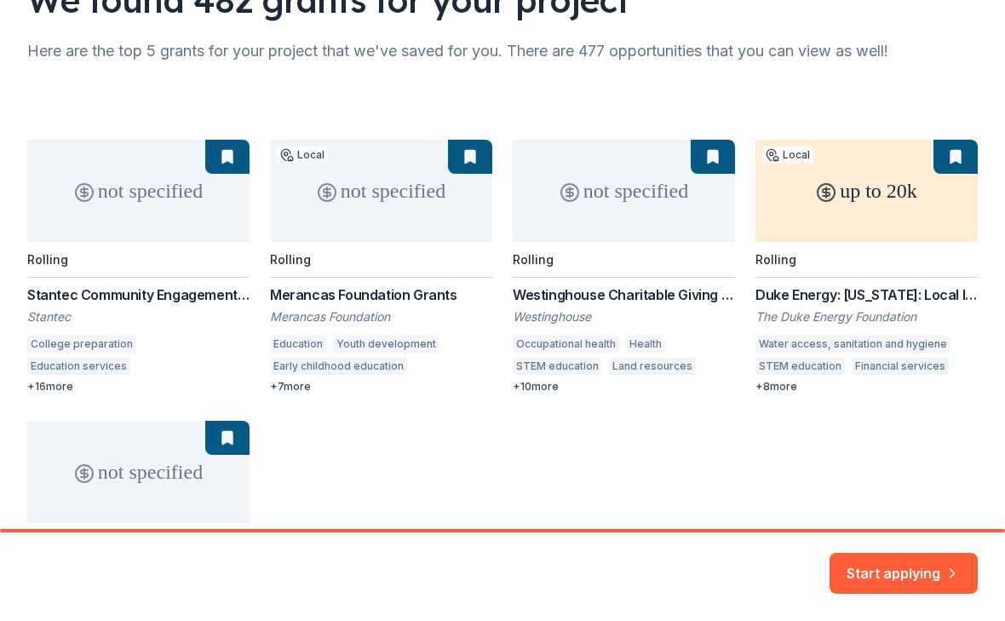
click at [64, 224] on div "not specified Rolling Stantec Community Engagement Grant Stantec College prepar…" at bounding box center [502, 407] width 950 height 535
click at [35, 256] on div "not specified Rolling Stantec Community Engagement Grant Stantec College prepar…" at bounding box center [502, 407] width 950 height 535
click at [214, 149] on div "not specified Rolling Stantec Community Engagement Grant Stantec College prepar…" at bounding box center [502, 407] width 950 height 535
click at [210, 156] on div "not specified Rolling Stantec Community Engagement Grant Stantec College prepar…" at bounding box center [502, 407] width 950 height 535
click at [920, 556] on button "Start applying" at bounding box center [903, 569] width 148 height 41
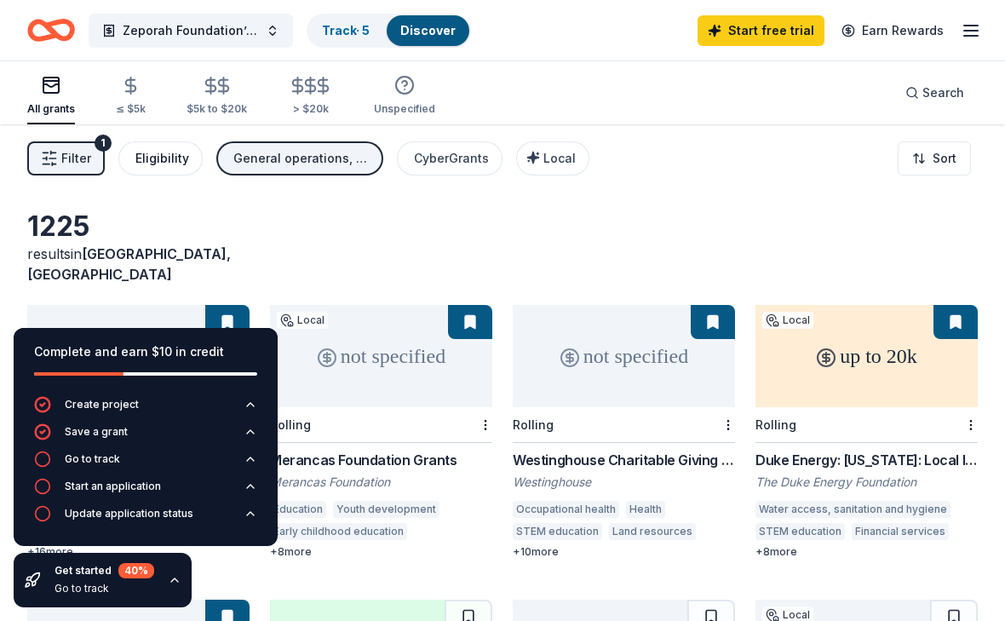
click at [179, 157] on div "Eligibility" at bounding box center [162, 158] width 54 height 20
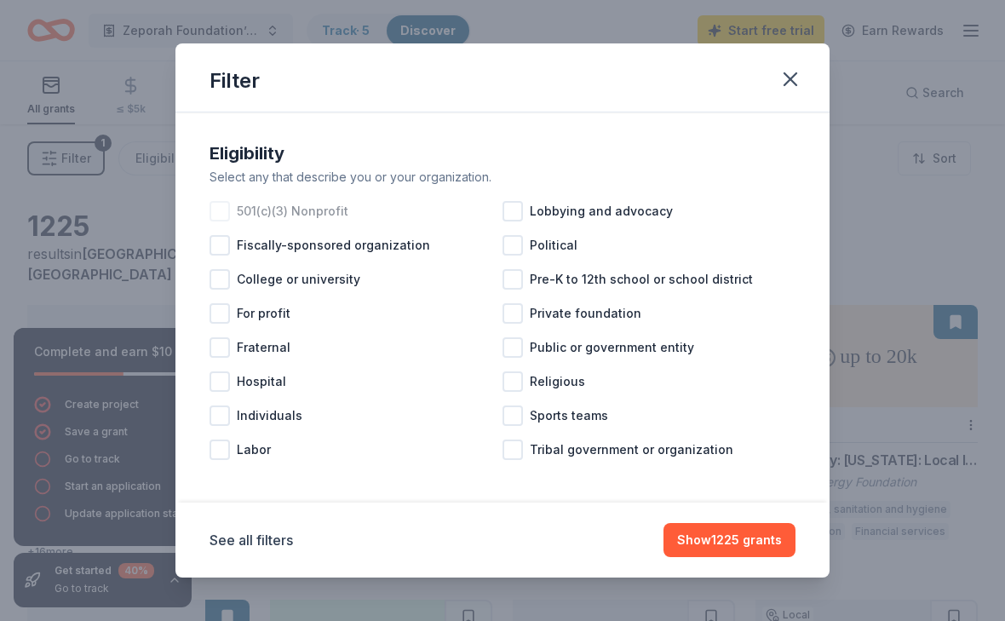
click at [228, 207] on div at bounding box center [219, 211] width 20 height 20
click at [785, 76] on icon "button" at bounding box center [790, 79] width 24 height 24
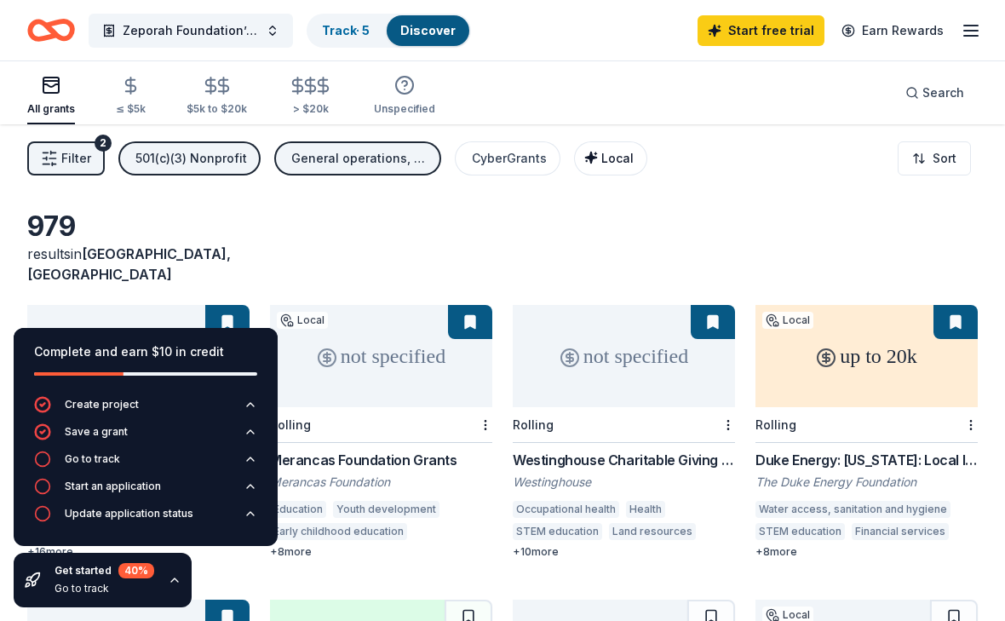
click at [616, 162] on span "Local" at bounding box center [617, 158] width 32 height 14
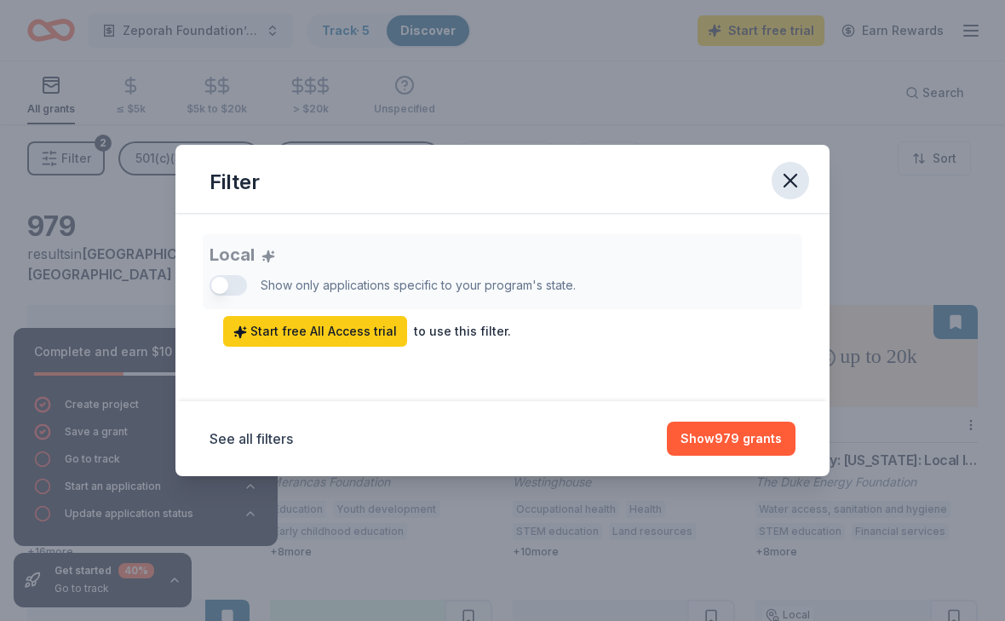
click at [796, 181] on icon "button" at bounding box center [790, 181] width 24 height 24
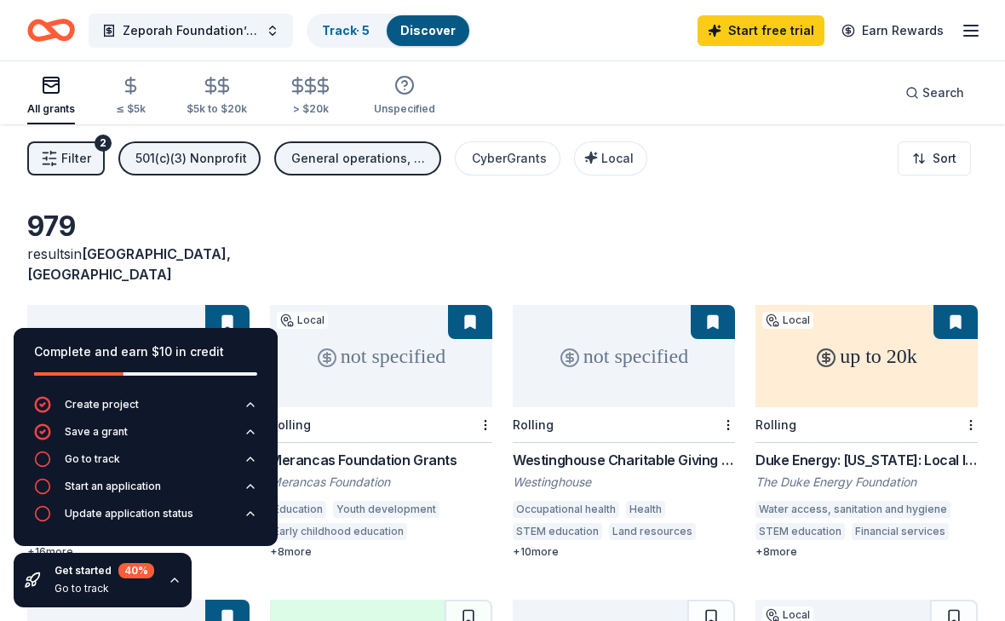
click at [211, 152] on div "501(c)(3) Nonprofit" at bounding box center [191, 158] width 112 height 20
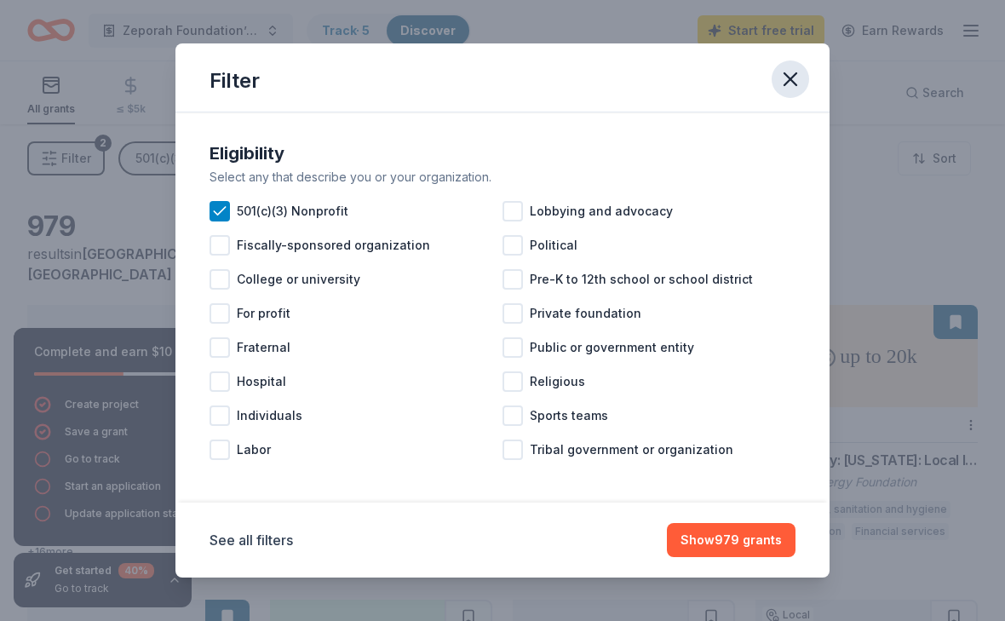
click at [798, 81] on icon "button" at bounding box center [790, 79] width 24 height 24
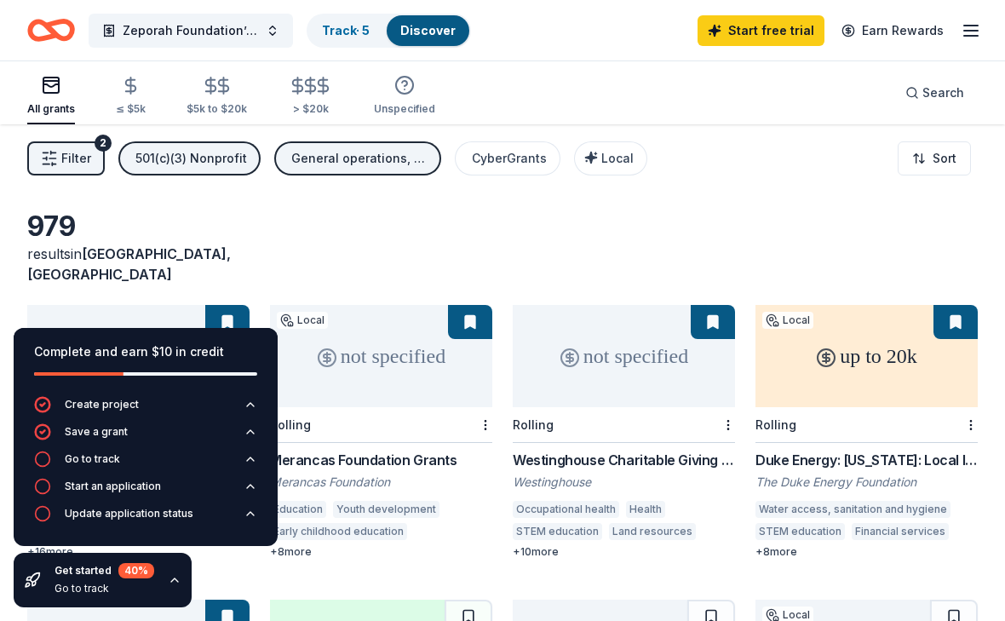
click at [336, 157] on div "General operations, Projects & programming, Capital, Education" at bounding box center [359, 158] width 136 height 20
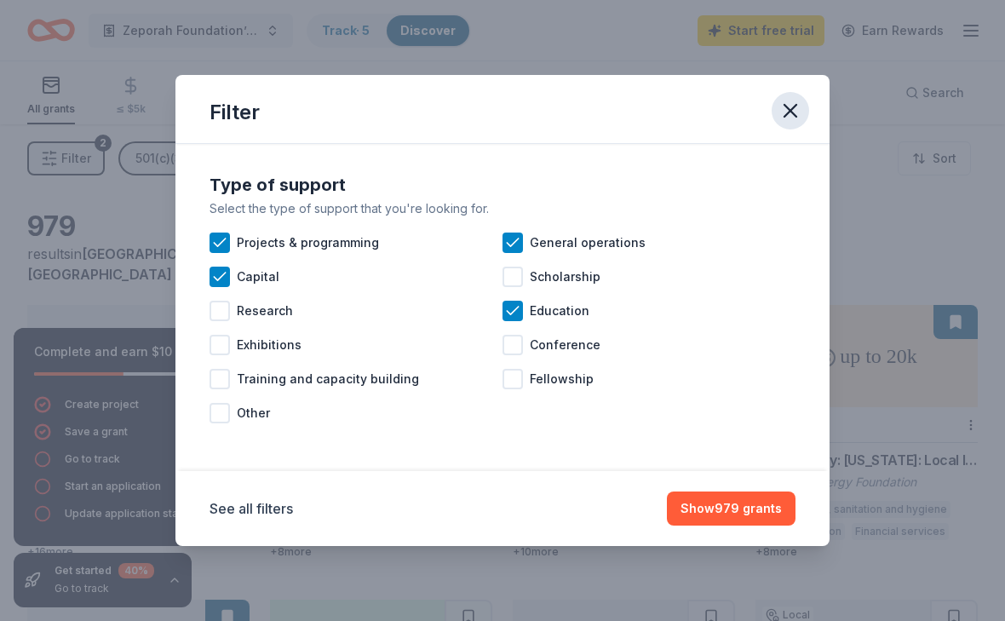
click at [787, 112] on icon "button" at bounding box center [790, 111] width 24 height 24
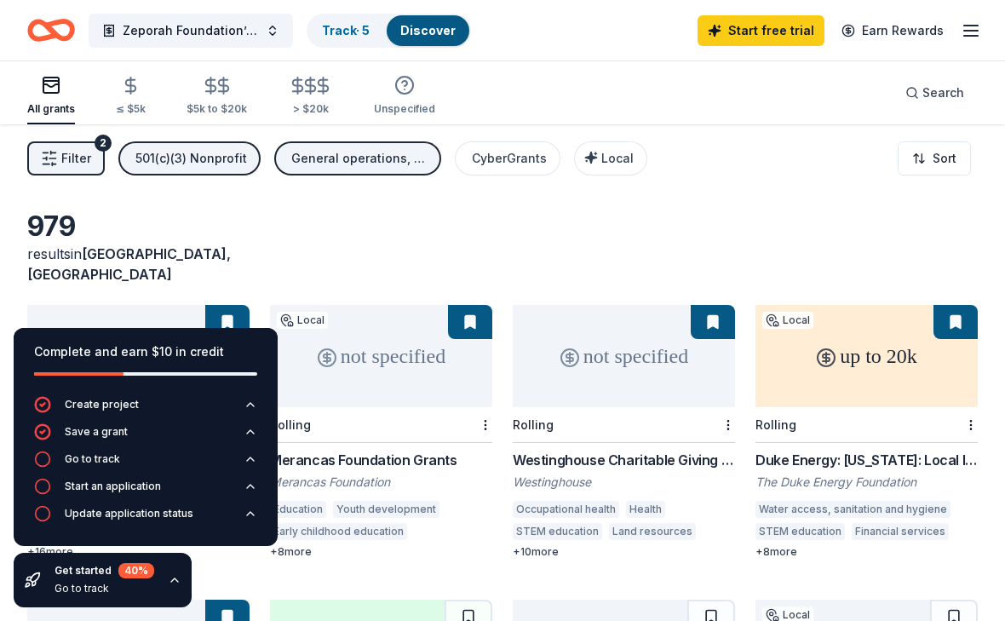
click at [377, 154] on div "General operations, Projects & programming, Capital, Education" at bounding box center [359, 158] width 136 height 20
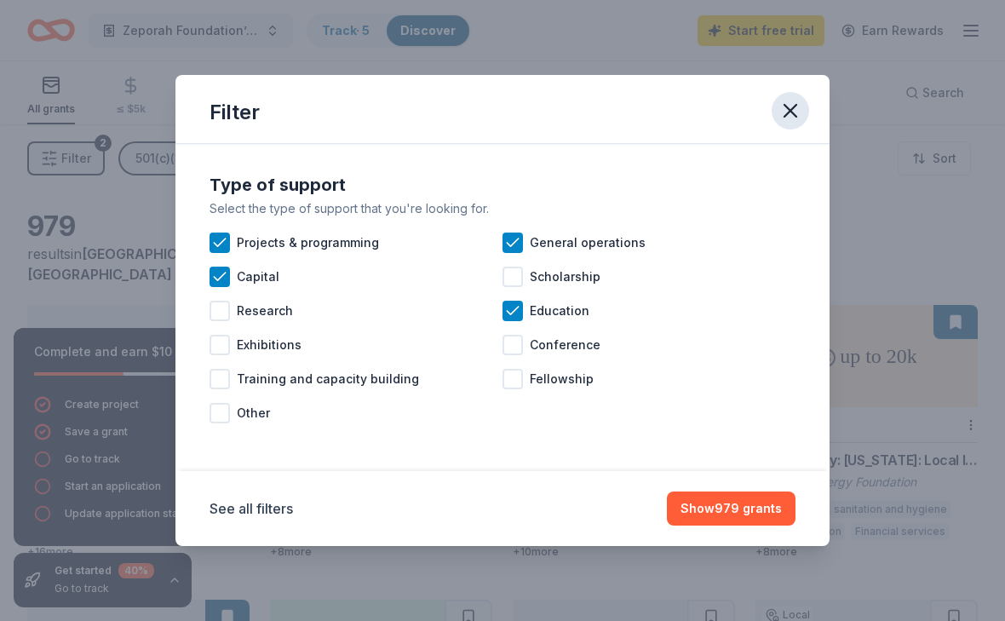
click at [793, 108] on icon "button" at bounding box center [790, 111] width 12 height 12
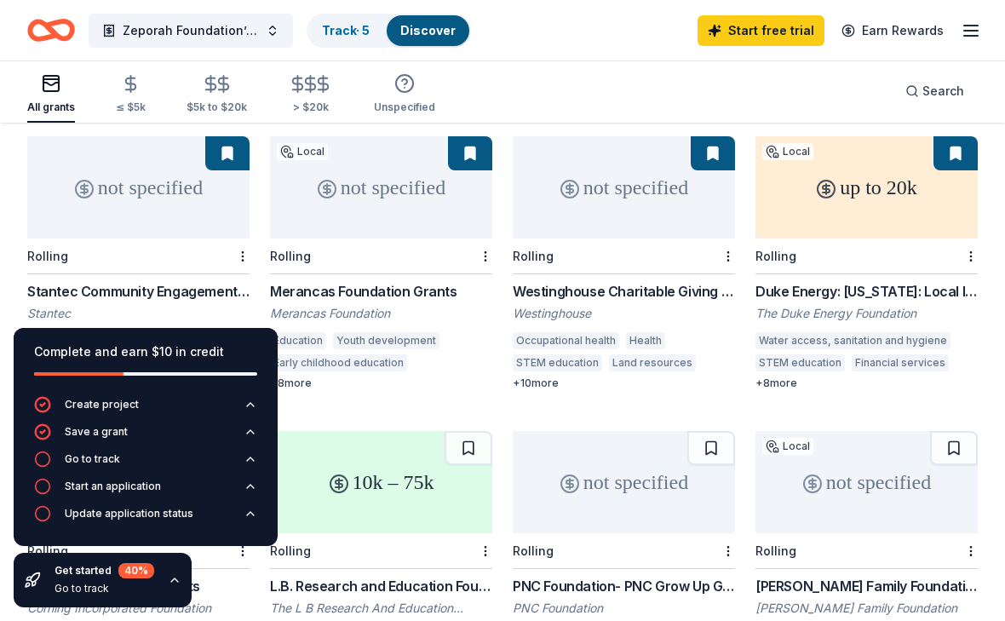
scroll to position [175, 0]
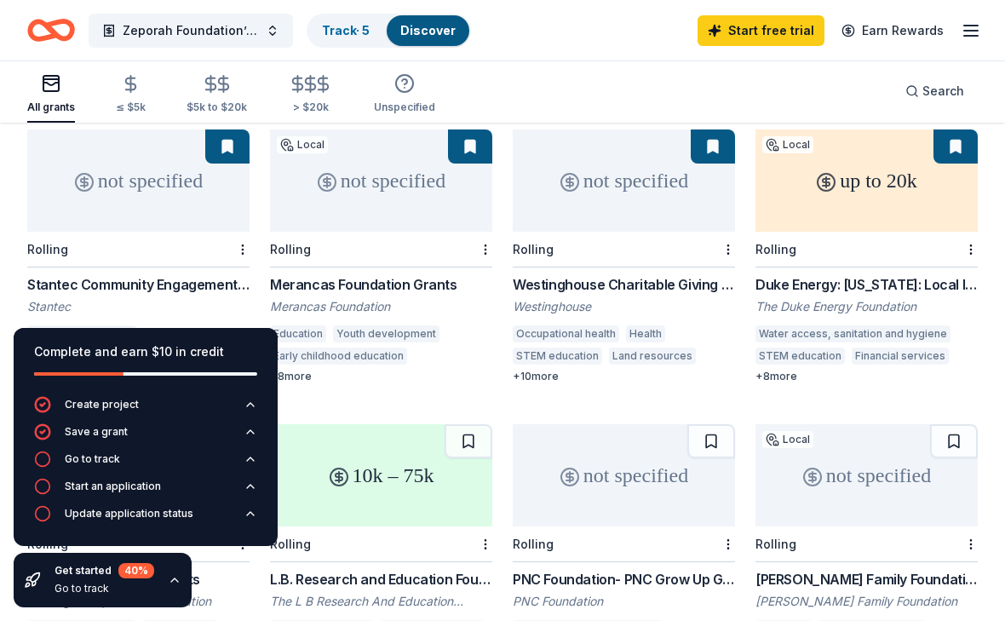
click at [208, 198] on div "not specified" at bounding box center [138, 180] width 222 height 102
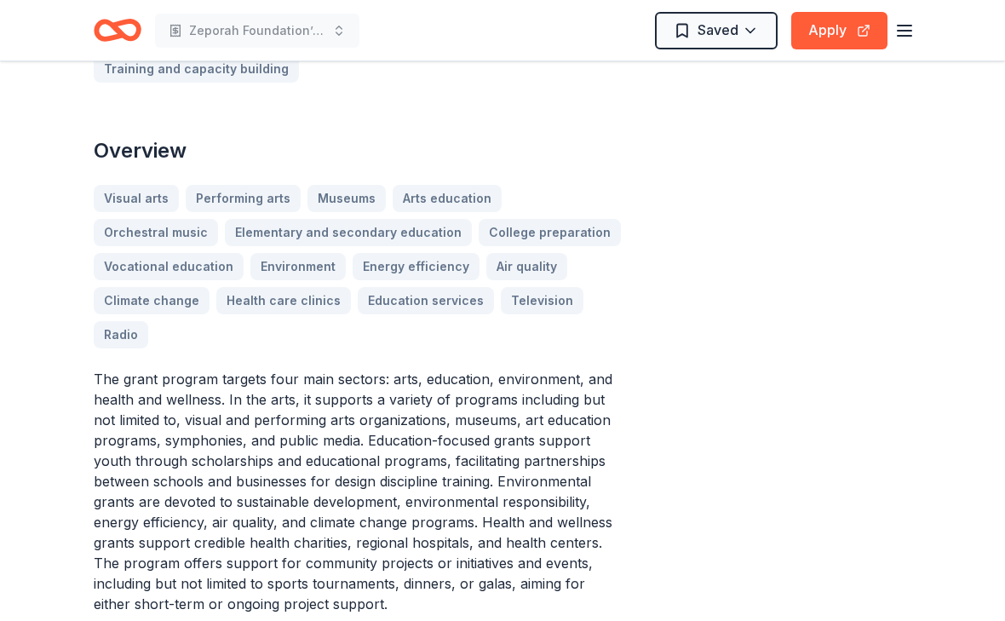
scroll to position [414, 0]
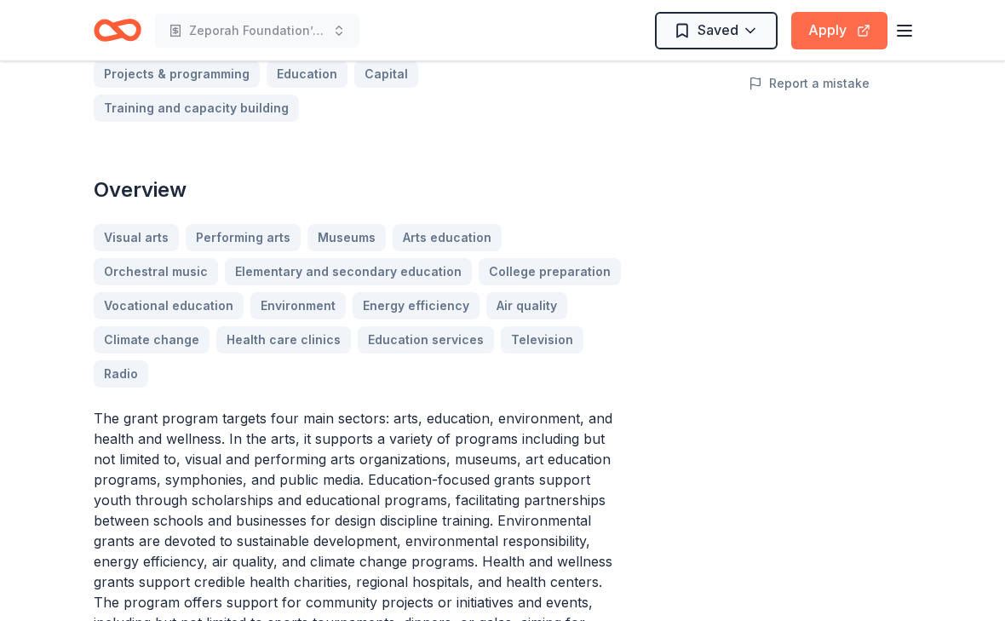
click at [863, 29] on button "Apply" at bounding box center [839, 30] width 96 height 37
